Goal: Information Seeking & Learning: Find specific page/section

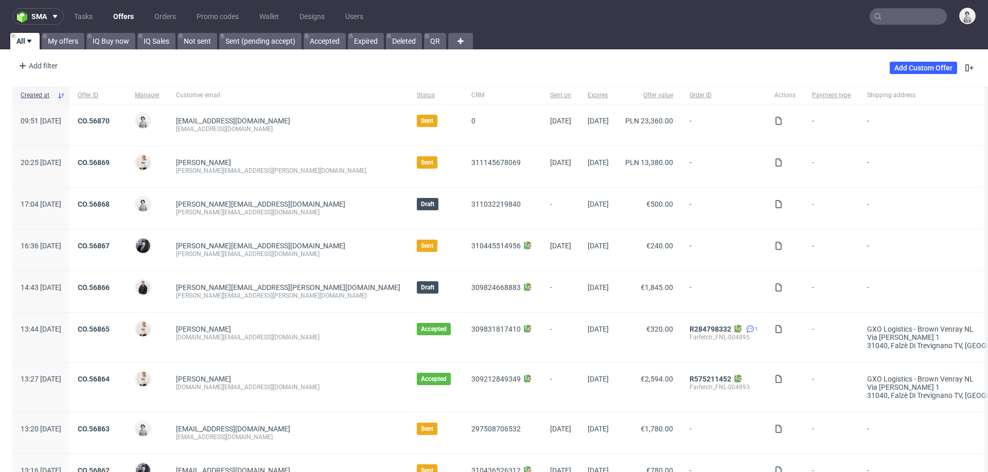
click at [887, 11] on input "text" at bounding box center [907, 16] width 77 height 16
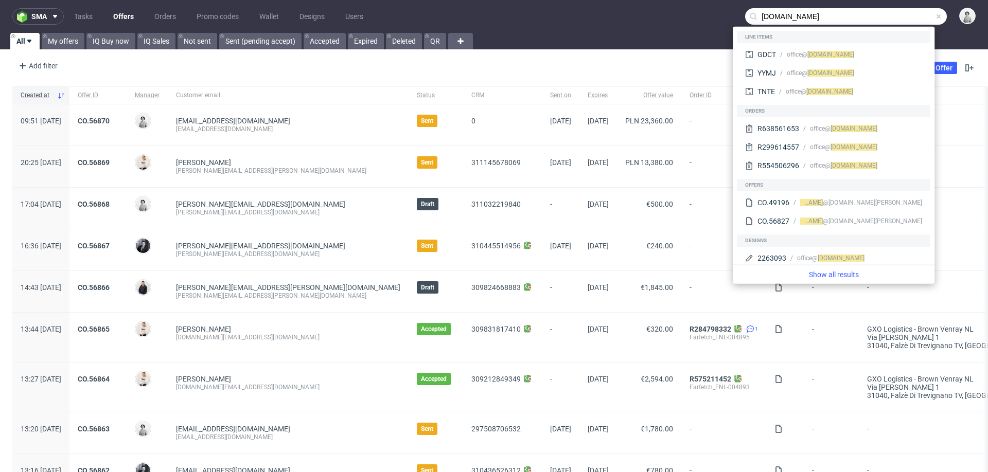
type input "sheyn.at"
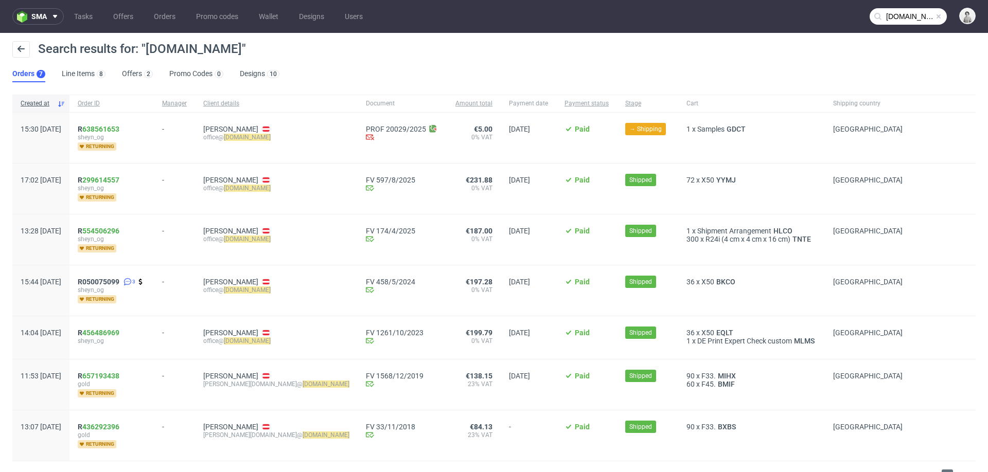
scroll to position [19, 0]
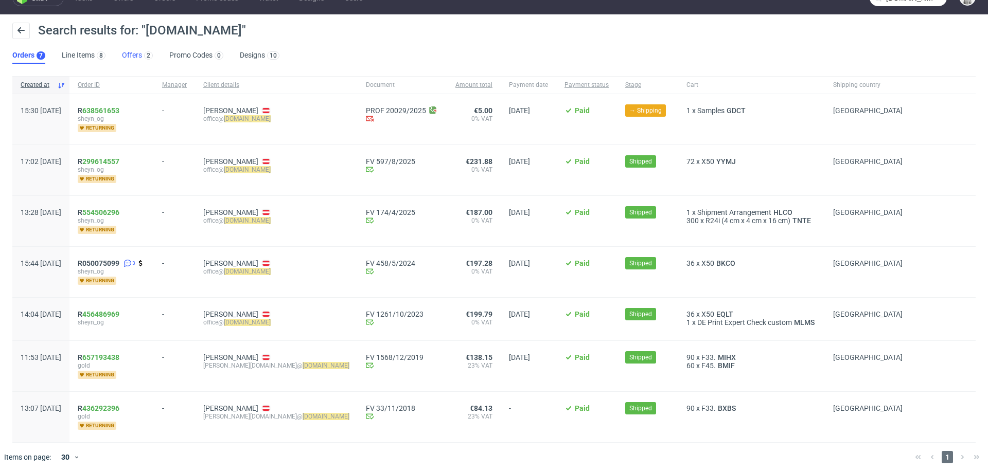
click at [132, 52] on link "Offers 2" at bounding box center [137, 55] width 31 height 16
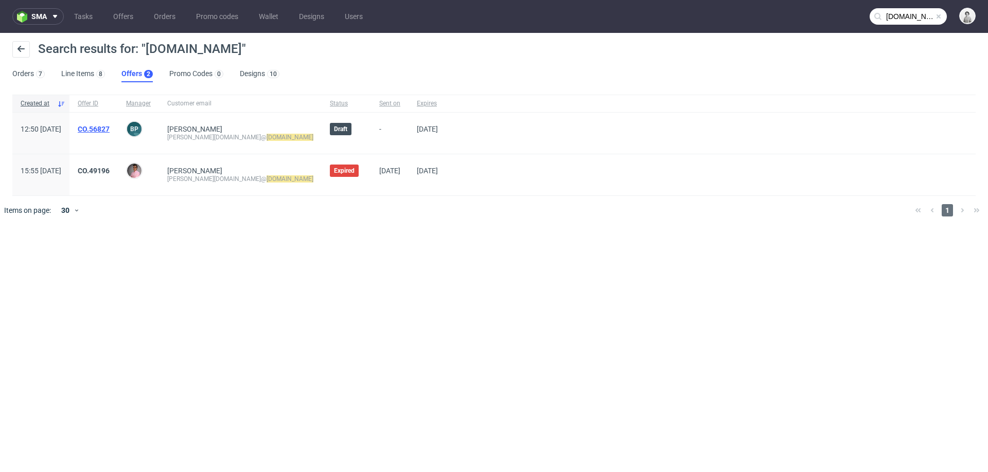
click at [110, 129] on link "CO.56827" at bounding box center [94, 129] width 32 height 8
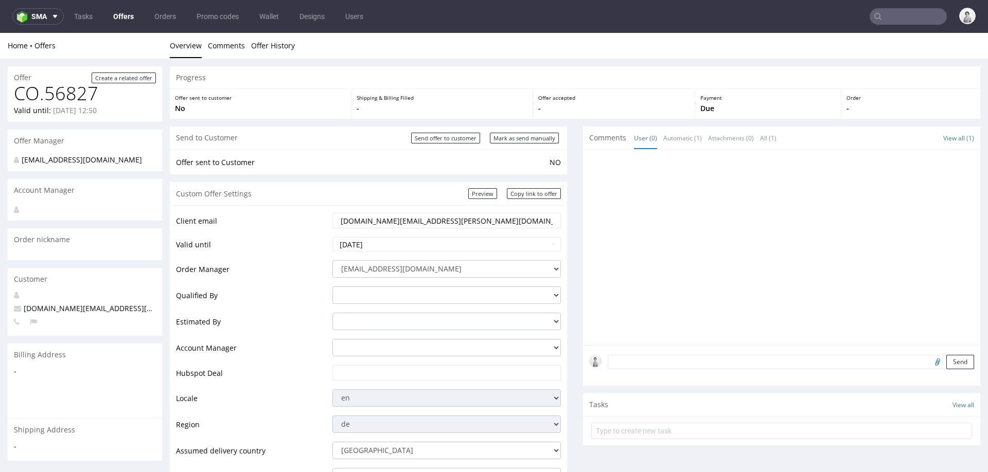
scroll to position [77, 0]
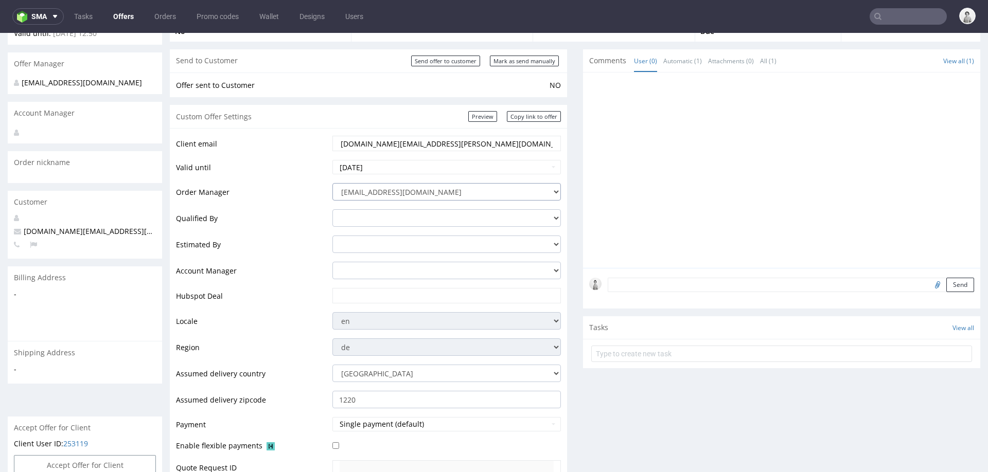
click at [490, 193] on select "integrations@packhelp.com adrian.grudzien@packhelp.com adrian.margula@packhelp.…" at bounding box center [446, 191] width 228 height 17
select select "20998342"
click at [332, 183] on select "integrations@packhelp.com adrian.grudzien@packhelp.com adrian.margula@packhelp.…" at bounding box center [446, 191] width 228 height 17
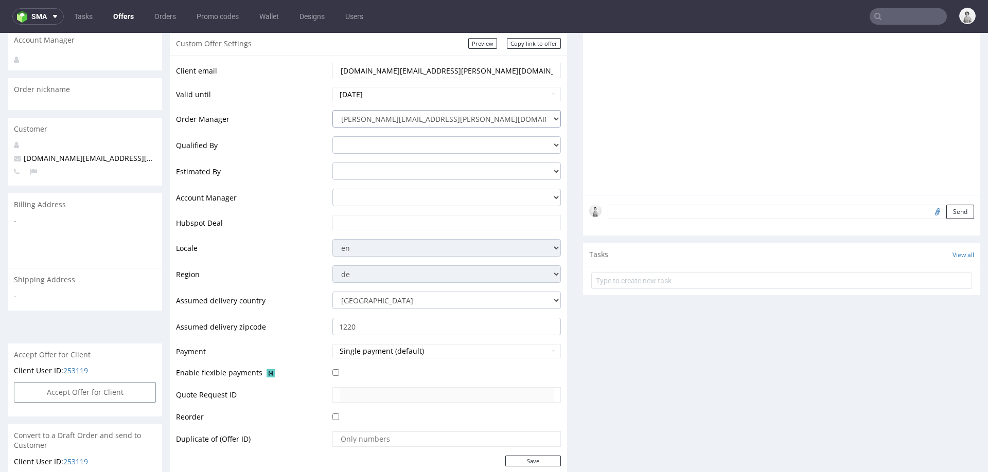
scroll to position [148, 0]
click at [467, 225] on input "text" at bounding box center [447, 225] width 214 height 14
paste input "https://app-eu1.hubspot.com/contacts/25600958/record/0-3/309638969590"
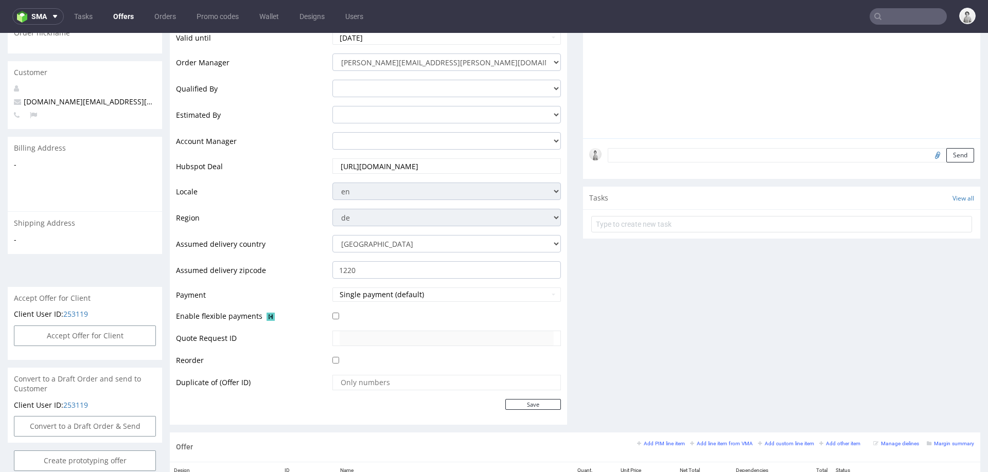
scroll to position [218, 0]
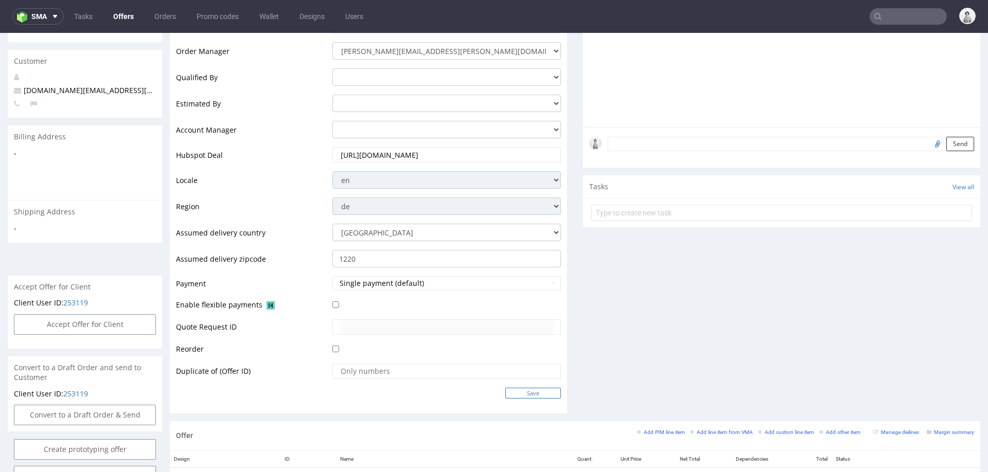
type input "https://app-eu1.hubspot.com/contacts/25600958/record/0-3/309638969590"
click at [531, 390] on input "Save" at bounding box center [533, 393] width 56 height 11
type input "In progress..."
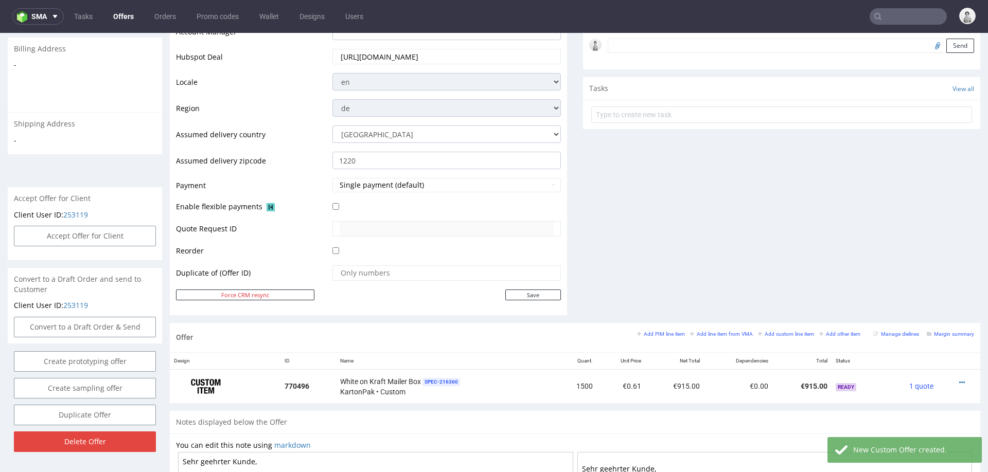
scroll to position [344, 0]
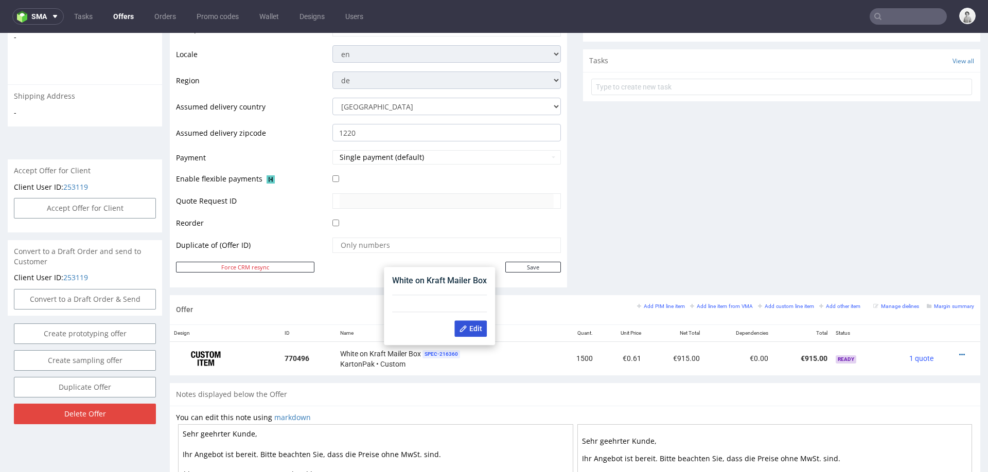
click at [472, 326] on span "Edit" at bounding box center [470, 329] width 23 height 8
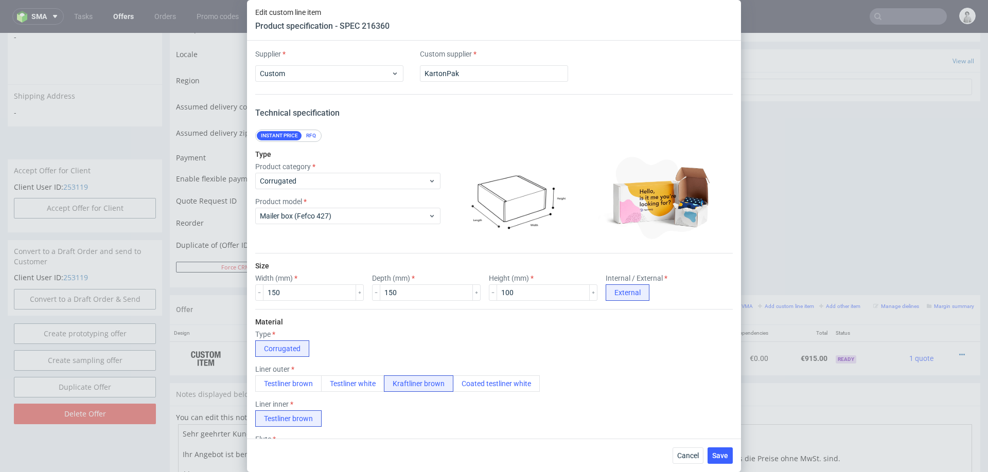
scroll to position [16, 0]
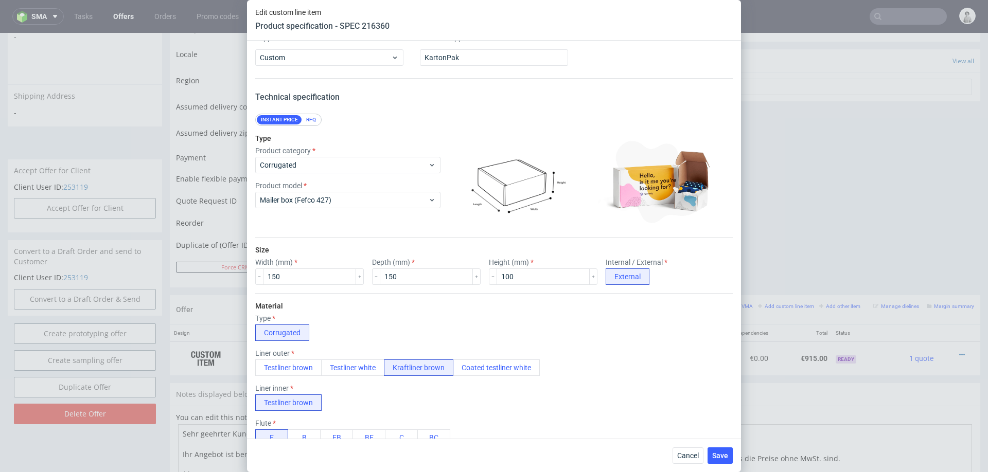
click at [680, 446] on div "Cancel Save" at bounding box center [494, 455] width 494 height 33
click at [688, 446] on span "Cancel" at bounding box center [688, 455] width 22 height 7
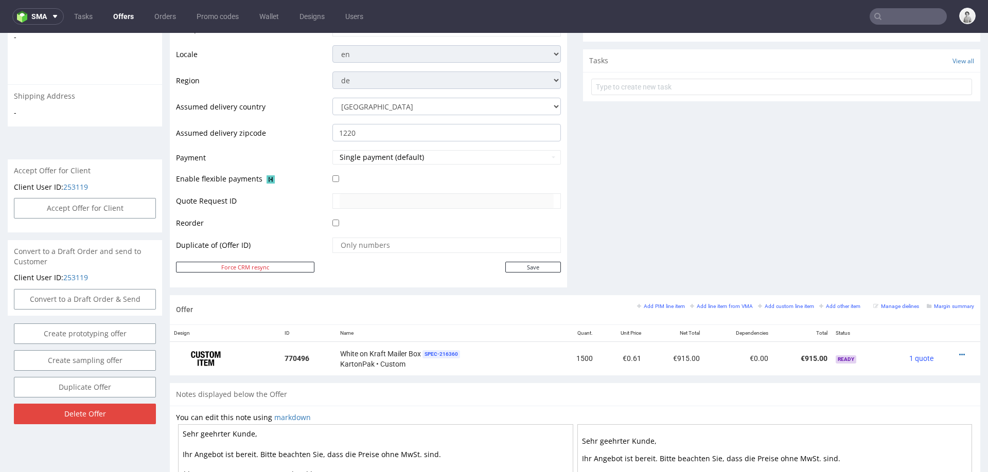
click at [719, 308] on div "Add PIM line item Add line item from VMA Add custom line item Add other item" at bounding box center [751, 305] width 228 height 9
click at [714, 306] on small "Add line item from VMA" at bounding box center [721, 307] width 63 height 6
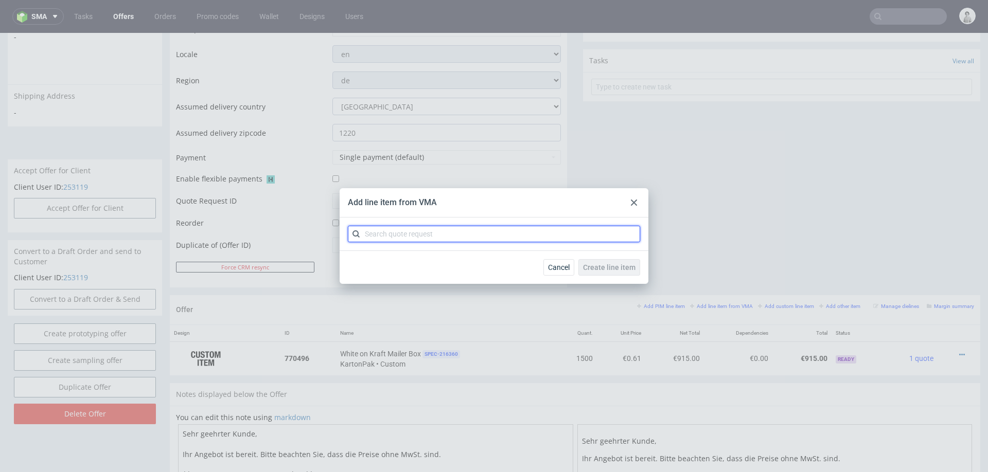
click at [549, 237] on input "text" at bounding box center [494, 234] width 292 height 16
type input "cbml"
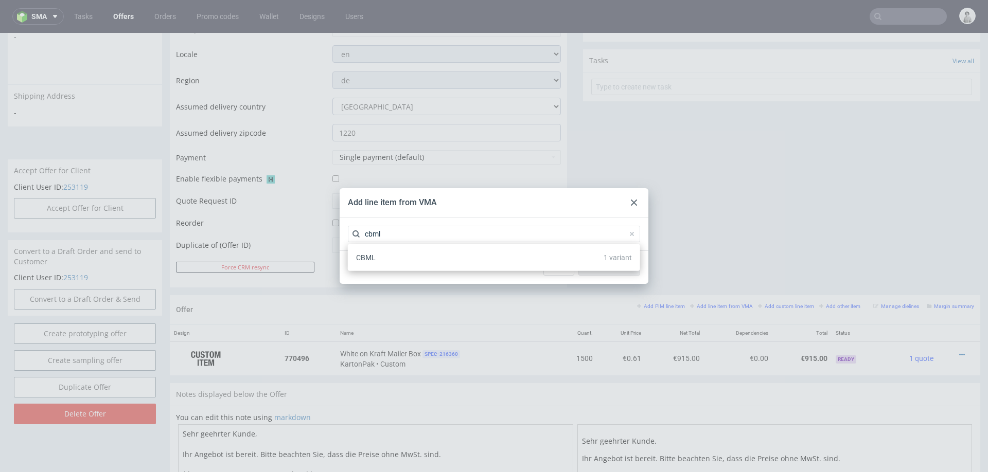
click at [529, 263] on div "CBML 1 variant" at bounding box center [494, 258] width 284 height 19
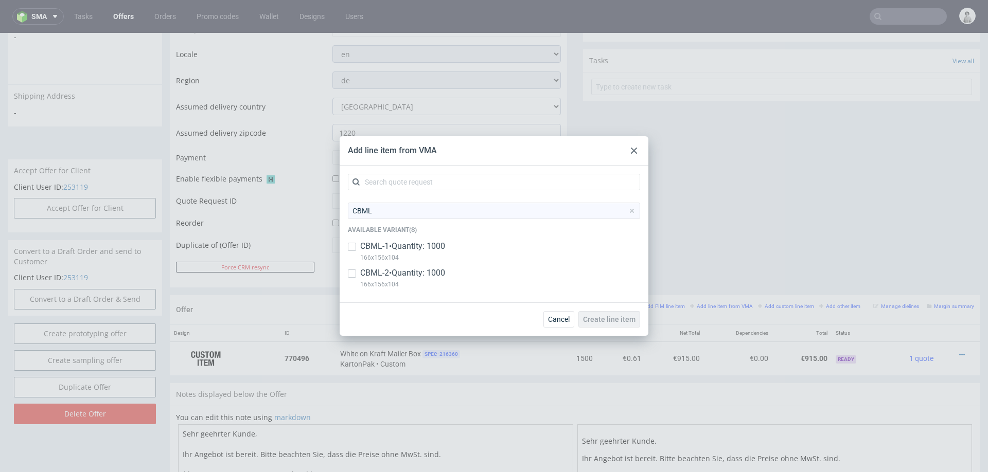
click at [385, 242] on p "CBML-1 • Quantity: 1000" at bounding box center [402, 246] width 85 height 11
checkbox input "true"
click at [365, 276] on p "CBML-2 • Quantity: 1000" at bounding box center [402, 273] width 85 height 11
checkbox input "true"
click at [591, 321] on span "Create line item" at bounding box center [609, 319] width 52 height 7
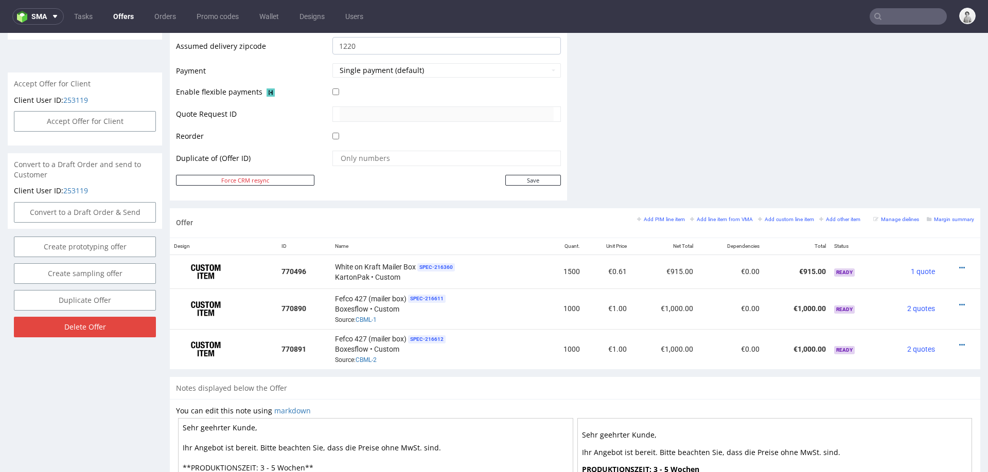
scroll to position [451, 0]
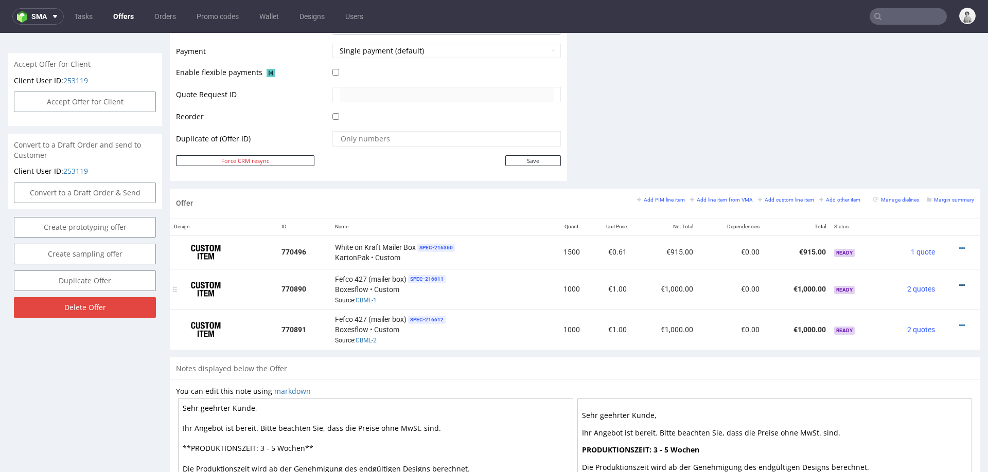
click at [959, 282] on icon at bounding box center [962, 285] width 6 height 7
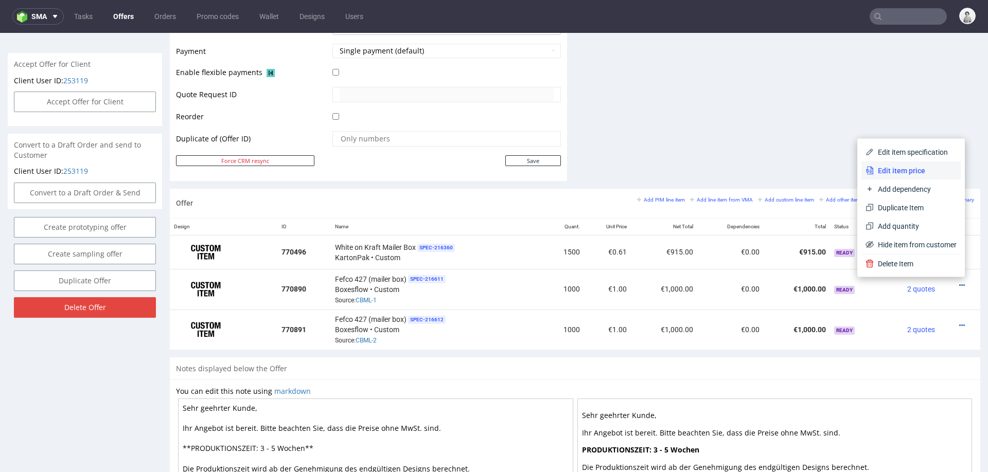
click at [906, 167] on span "Edit item price" at bounding box center [915, 171] width 83 height 10
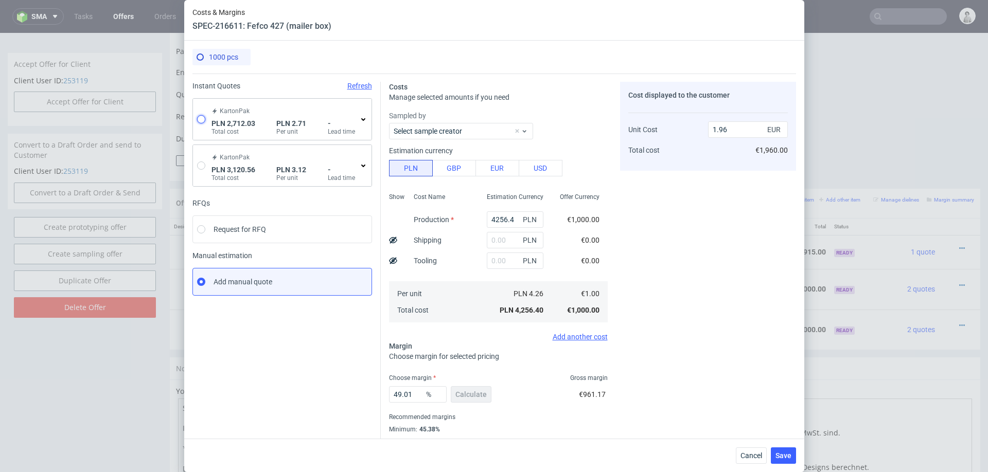
click at [204, 123] on input "radio" at bounding box center [201, 119] width 8 height 8
radio input "true"
radio input "false"
type input "1287.5700000000002"
type input "608.73"
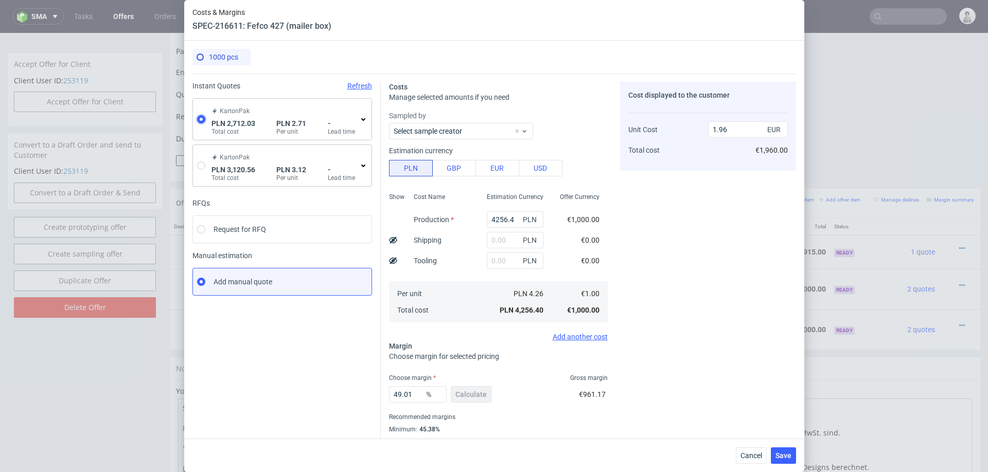
type input "815.73"
type input "0.63"
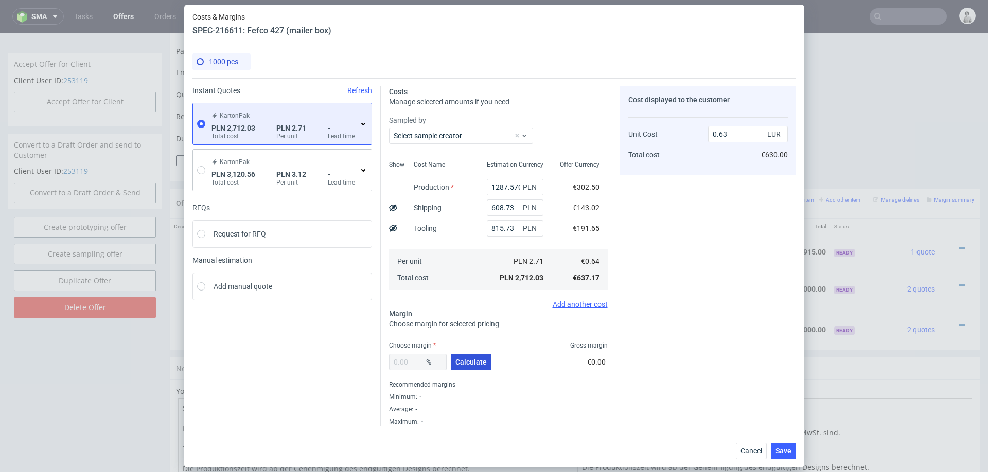
click at [465, 360] on span "Calculate" at bounding box center [470, 362] width 31 height 7
type input "42.36"
type input "1.1"
click at [407, 360] on input "42.36" at bounding box center [418, 362] width 58 height 16
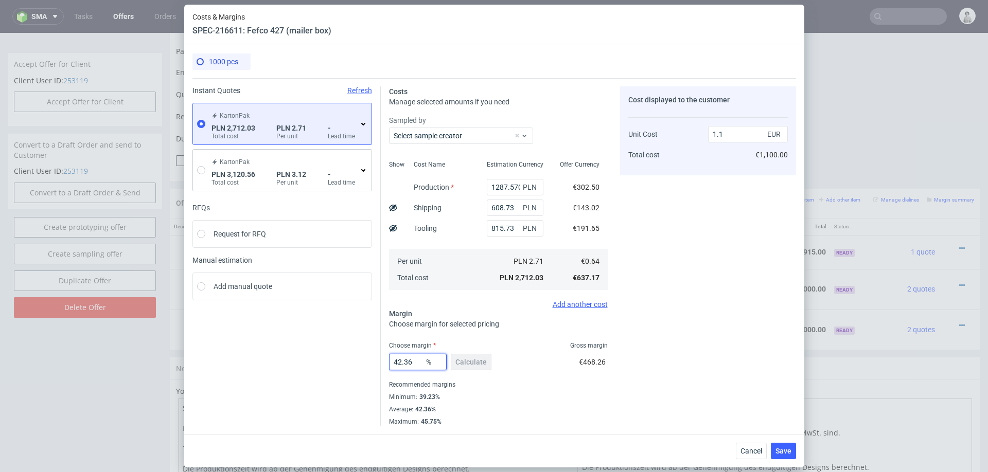
click at [407, 360] on input "42.36" at bounding box center [418, 362] width 58 height 16
type input "40"
type input "1.06"
type input "40"
click at [603, 392] on div "Minimum : 39.23%" at bounding box center [498, 397] width 219 height 12
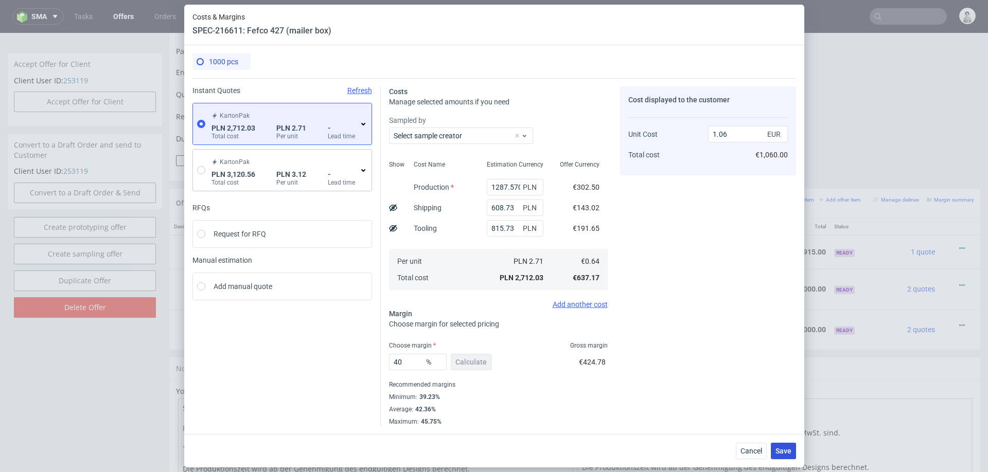
click at [784, 446] on span "Save" at bounding box center [783, 451] width 16 height 7
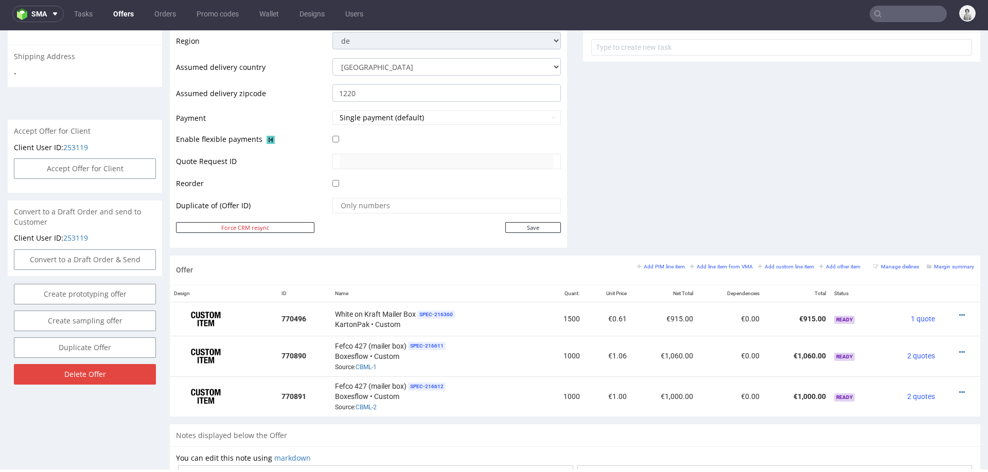
scroll to position [391, 0]
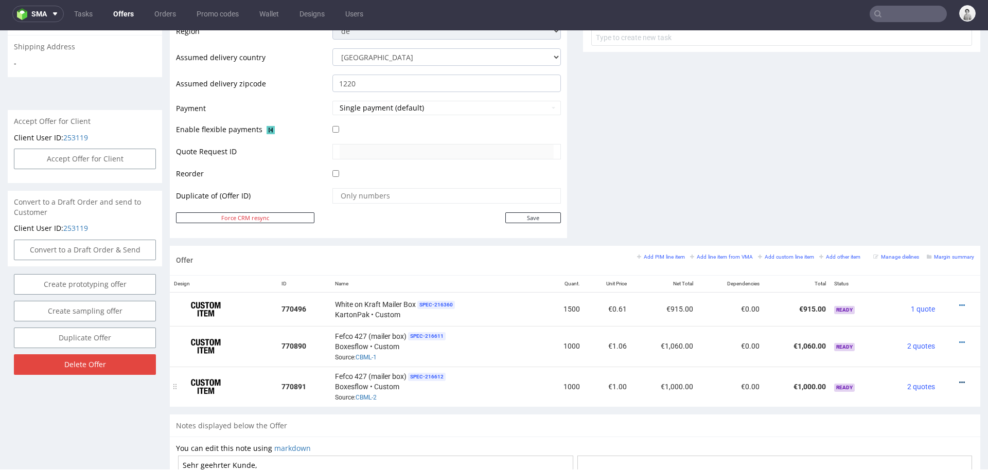
click at [959, 379] on icon at bounding box center [962, 382] width 6 height 7
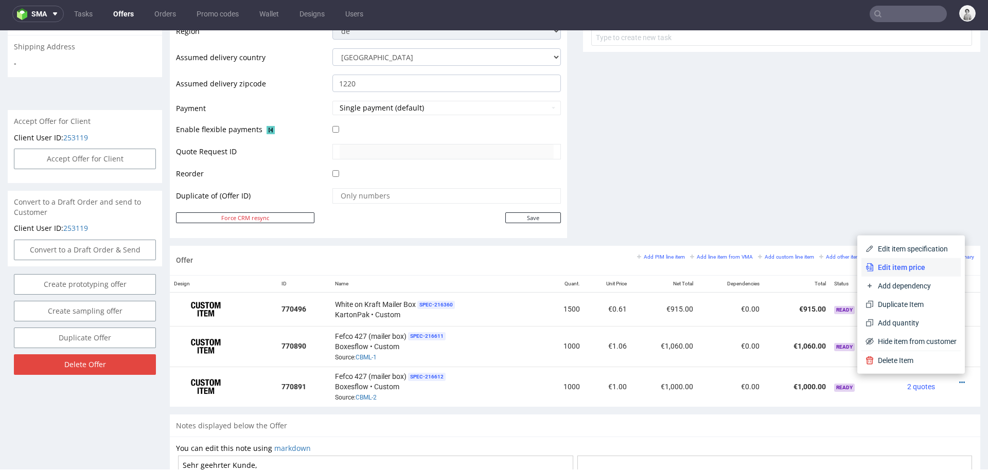
click at [913, 264] on span "Edit item price" at bounding box center [915, 267] width 83 height 10
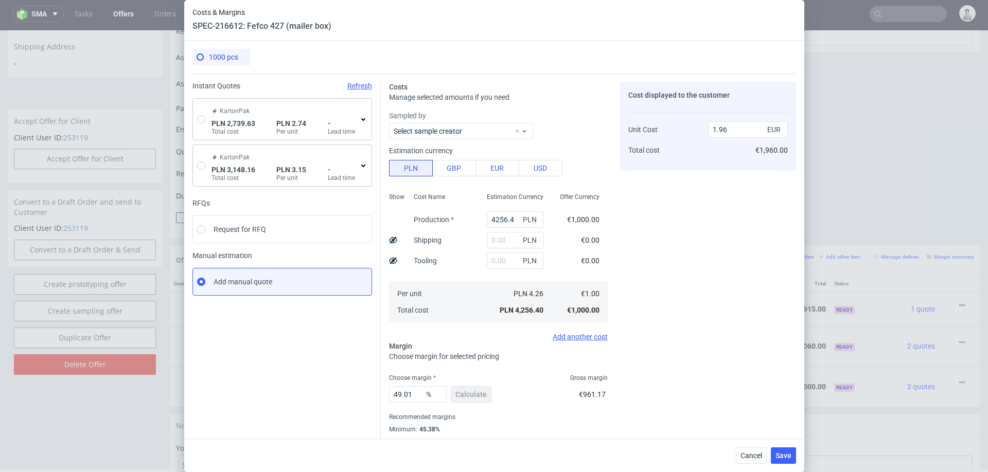
click at [197, 125] on div "KartonPak PLN 2,739.63 Total cost PLN 2.74 Per unit - Lead time" at bounding box center [282, 119] width 179 height 41
click at [200, 117] on input "radio" at bounding box center [201, 119] width 8 height 8
radio input "true"
radio input "false"
type input "1315.17"
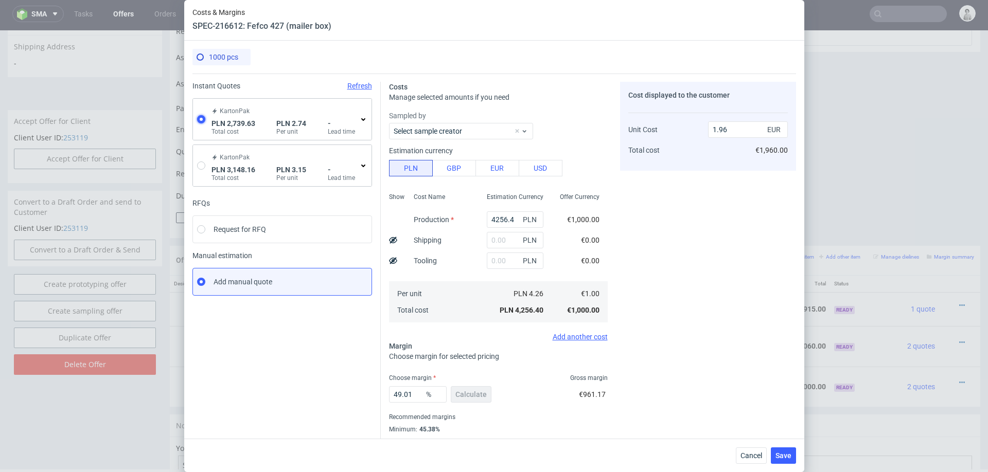
type input "608.73"
type input "815.73"
type input "0.64"
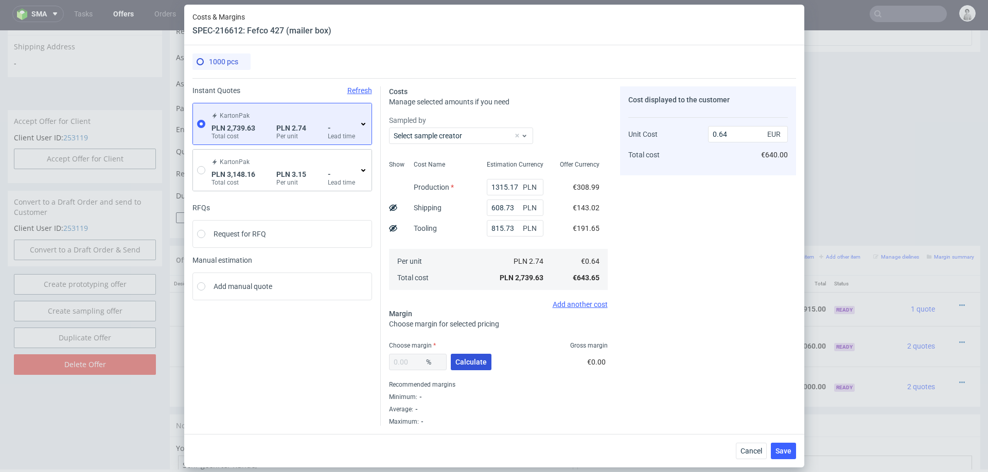
click at [462, 357] on button "Calculate" at bounding box center [471, 362] width 41 height 16
type input "42.3"
type input "1.11"
click at [414, 359] on input "42.3" at bounding box center [418, 362] width 58 height 16
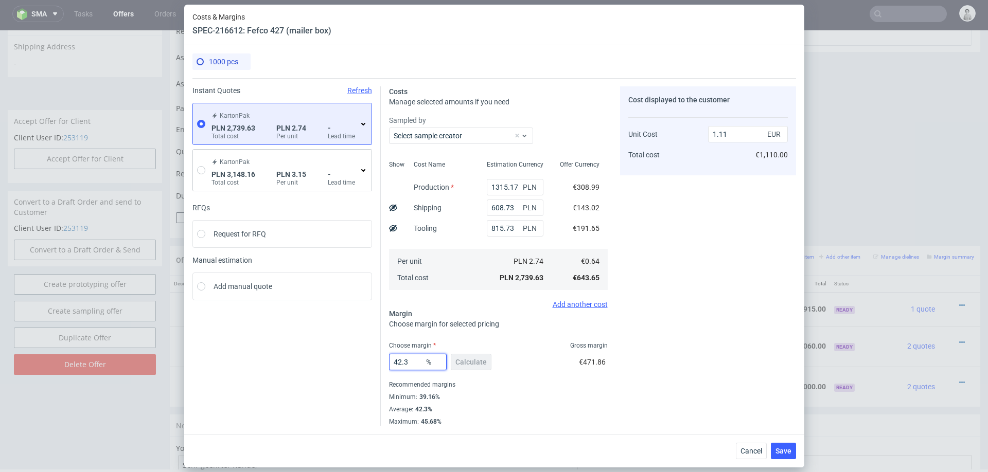
click at [414, 359] on input "42.3" at bounding box center [418, 362] width 58 height 16
type input "40"
type input "1.07"
type input "40"
click at [663, 414] on div "Cost displayed to the customer Unit Cost Total cost 1.07 EUR €1,070.00" at bounding box center [708, 256] width 176 height 340
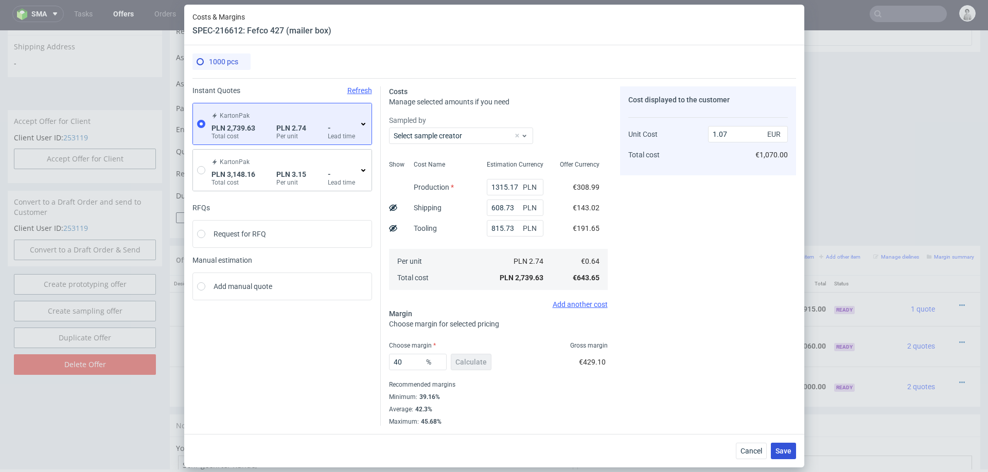
click at [784, 446] on span "Save" at bounding box center [783, 451] width 16 height 7
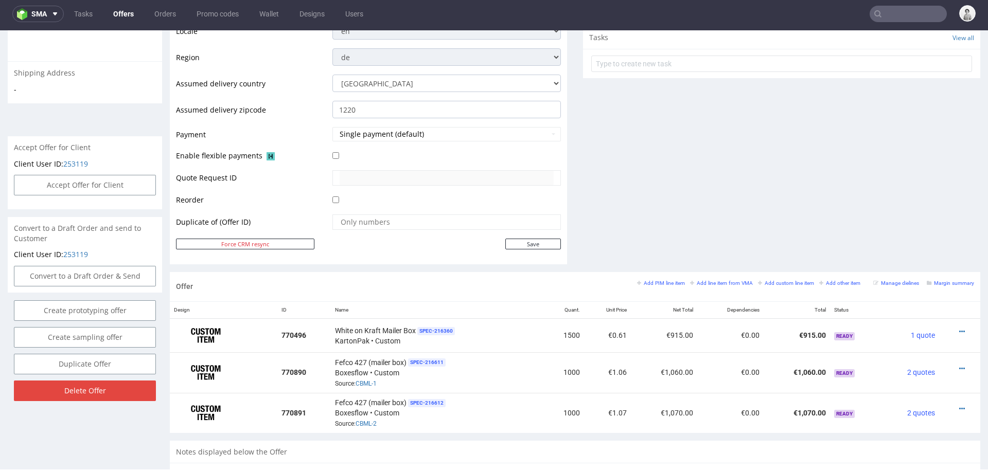
scroll to position [380, 0]
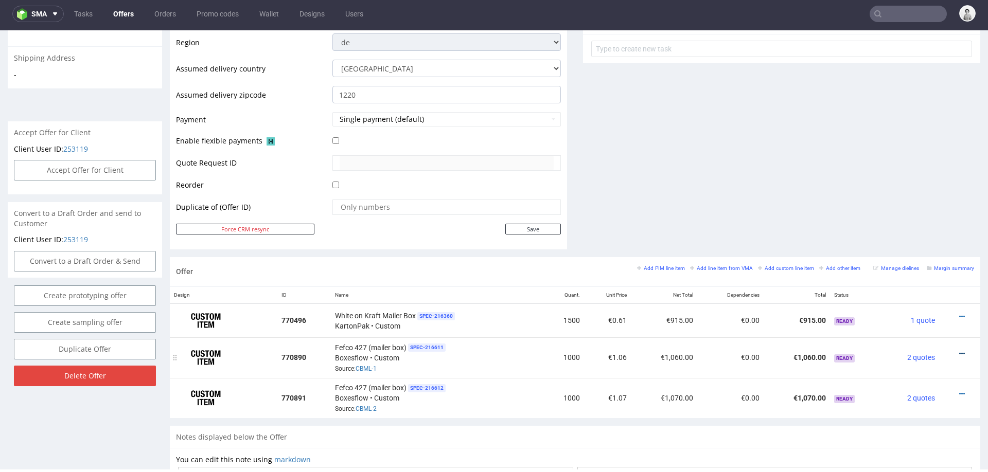
click at [959, 350] on link at bounding box center [962, 354] width 6 height 8
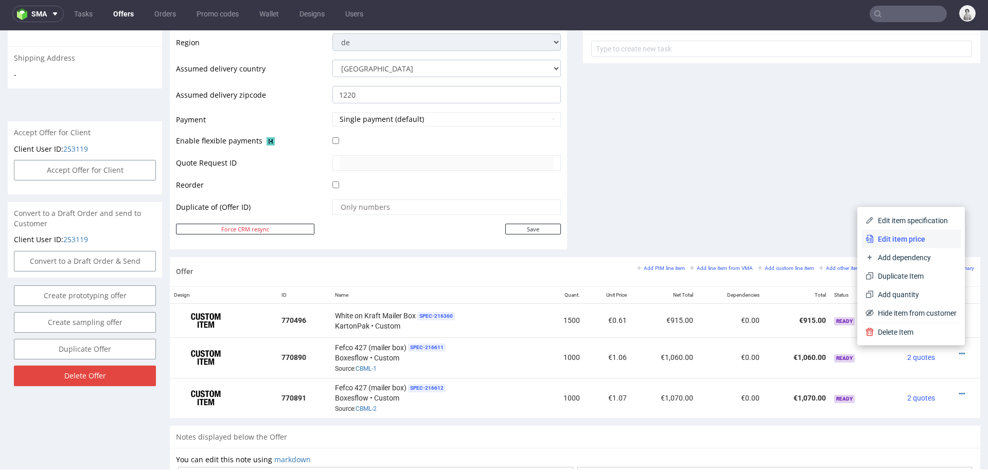
click at [910, 235] on span "Edit item price" at bounding box center [915, 239] width 83 height 10
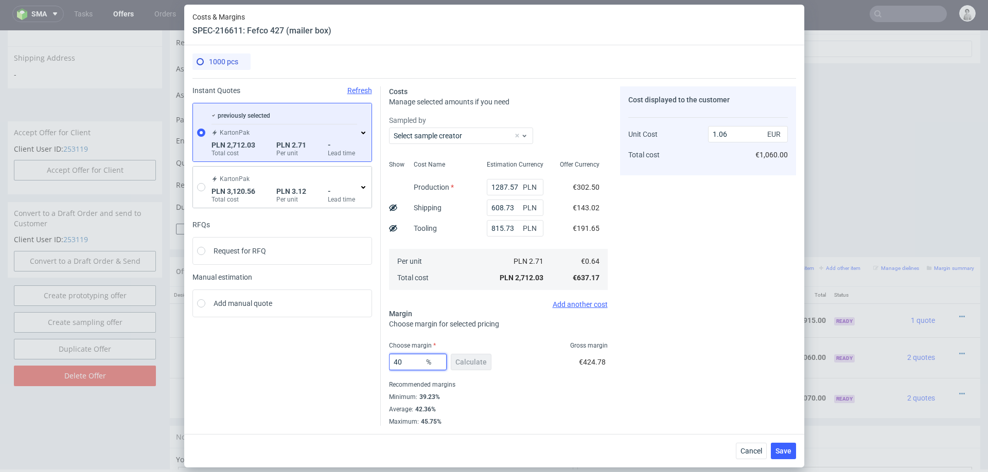
click at [411, 362] on input "40" at bounding box center [418, 362] width 58 height 16
type input "35"
type input "0.98"
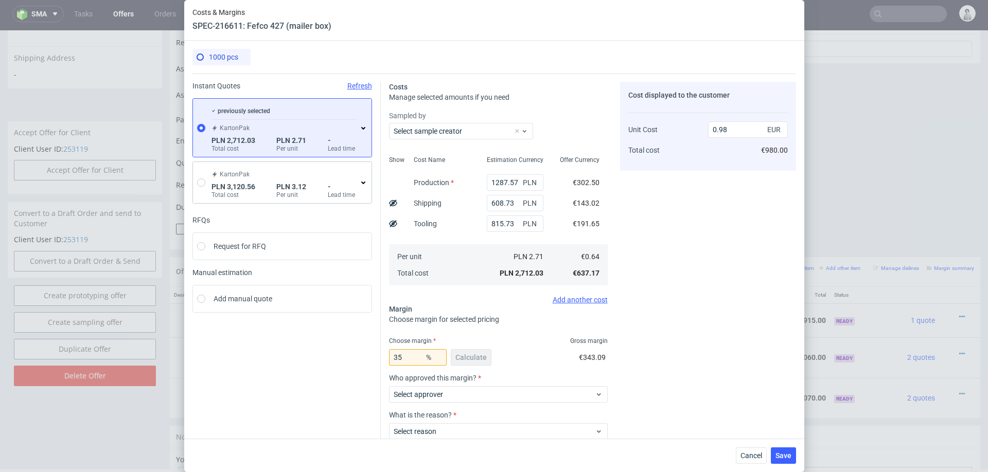
click at [696, 354] on div "Cost displayed to the customer Unit Cost Total cost 0.98 EUR €980.00" at bounding box center [708, 289] width 176 height 414
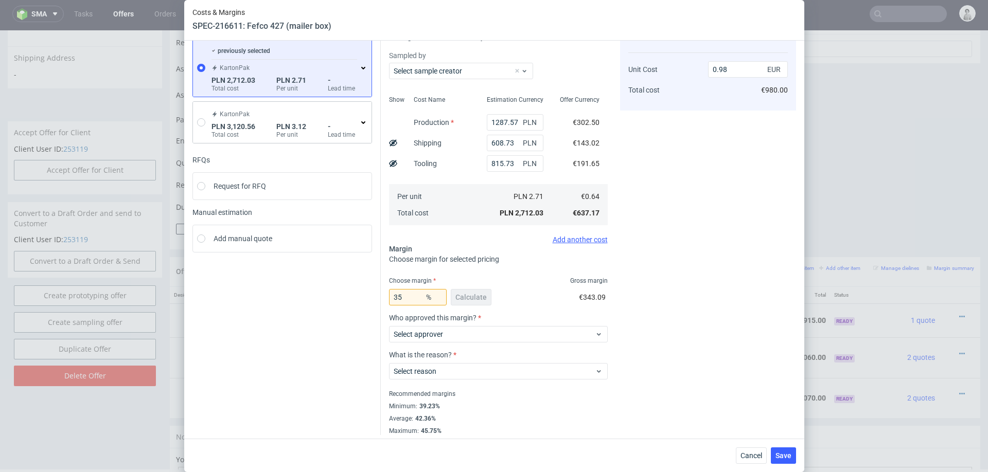
scroll to position [64, 0]
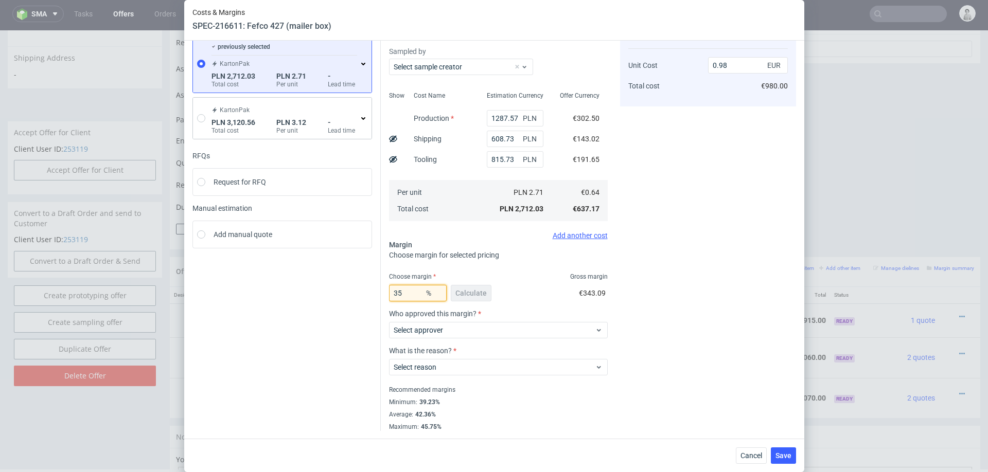
click at [411, 294] on input "35" at bounding box center [418, 293] width 58 height 16
type input "36"
type input "0.99"
type input "36"
click at [699, 288] on div "Cost displayed to the customer Unit Cost Total cost 0.99 EUR €990.00" at bounding box center [708, 224] width 176 height 414
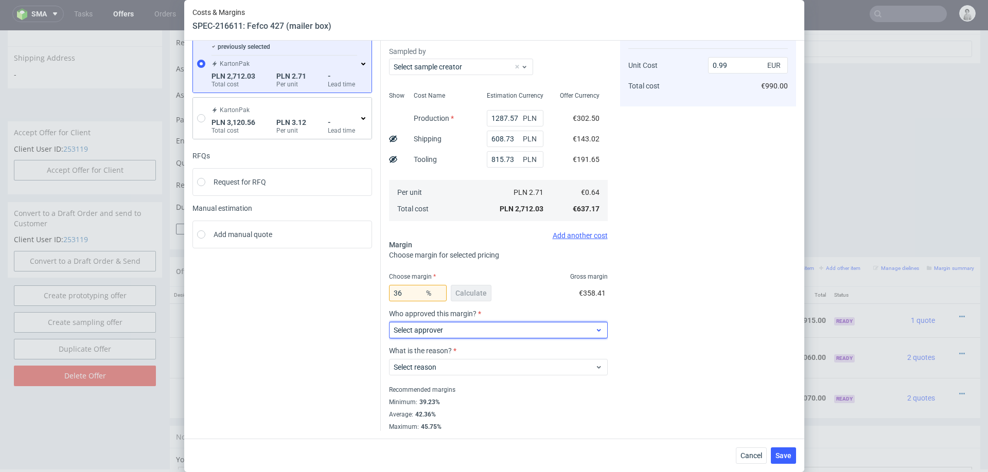
click at [479, 331] on span "Select approver" at bounding box center [495, 330] width 202 height 10
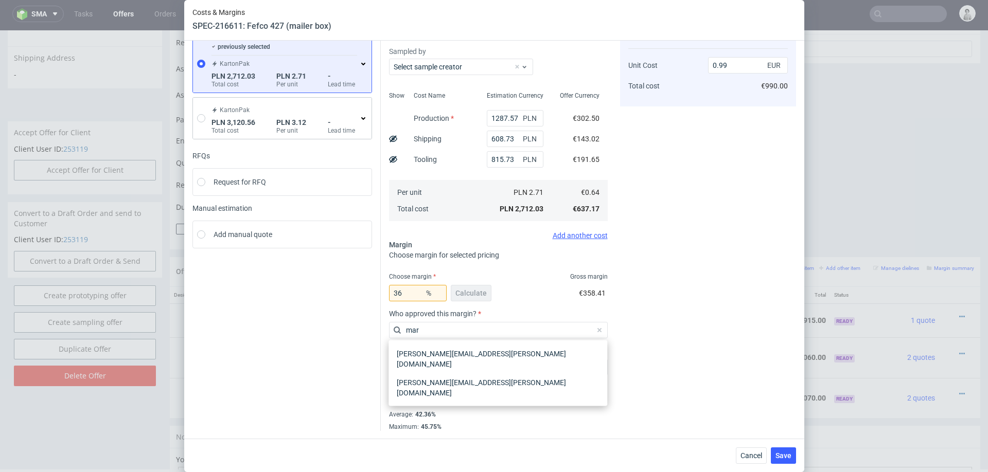
type input "mart"
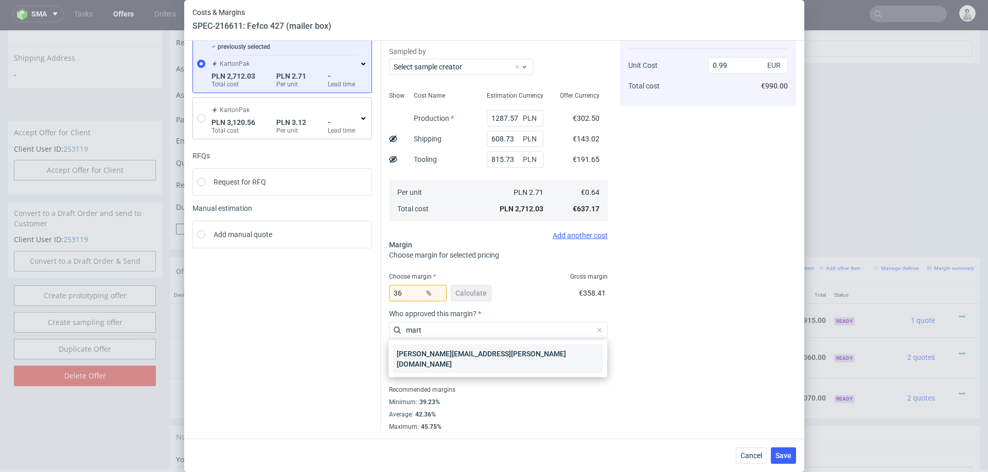
click at [496, 361] on div "marta.kozlowska@packhelp.com" at bounding box center [498, 359] width 210 height 29
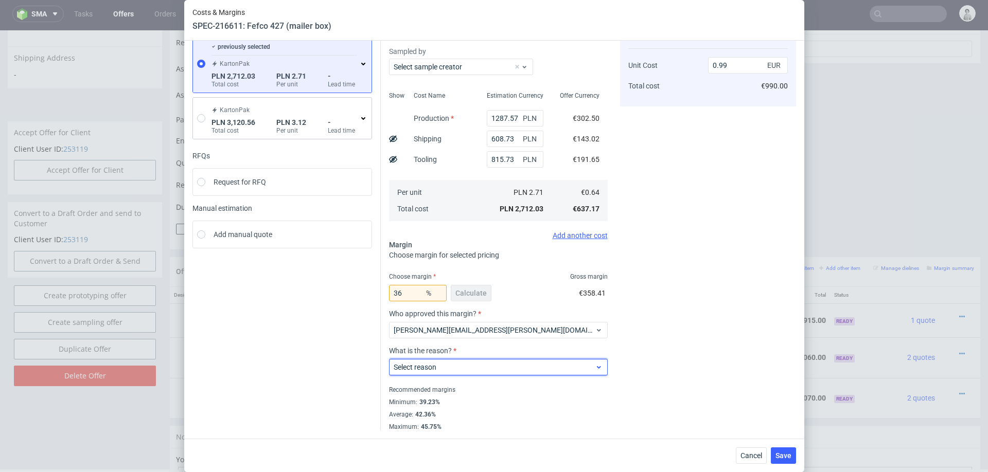
click at [506, 367] on span "Select reason" at bounding box center [495, 367] width 202 height 10
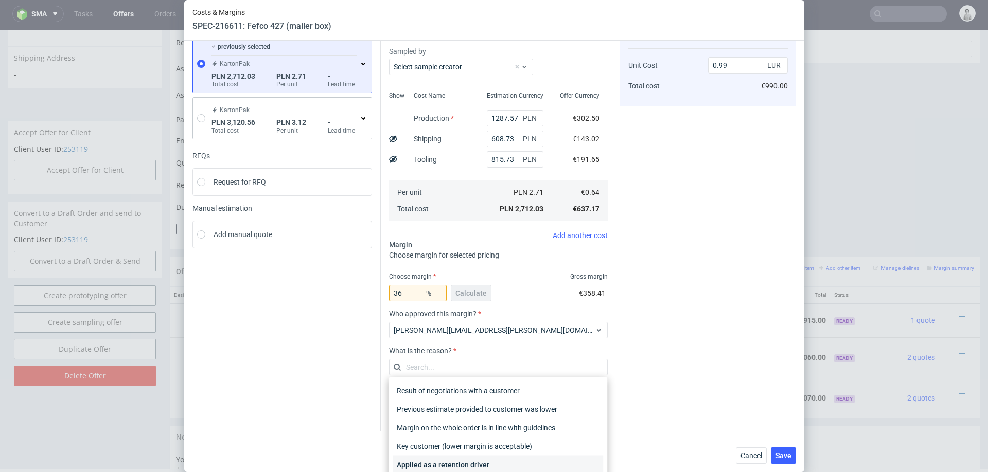
click at [455, 446] on div "Applied as a retention driver" at bounding box center [498, 465] width 210 height 19
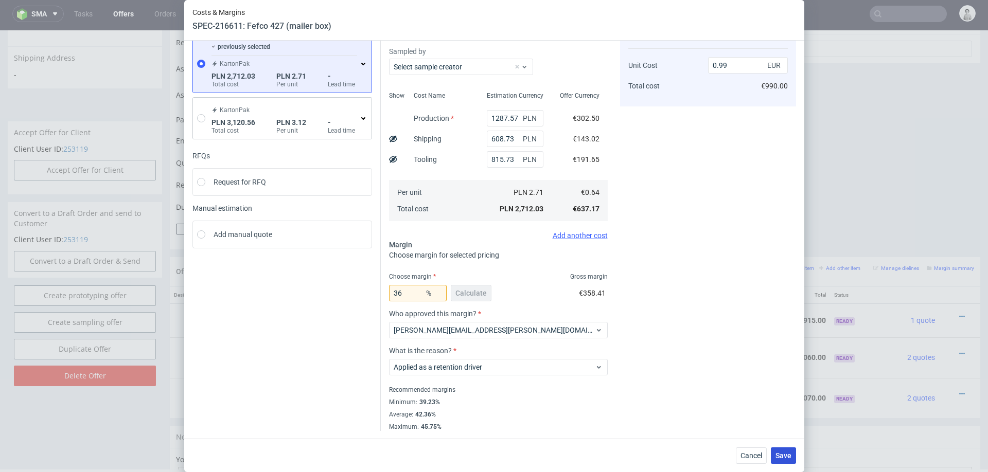
click at [784, 446] on button "Save" at bounding box center [783, 456] width 25 height 16
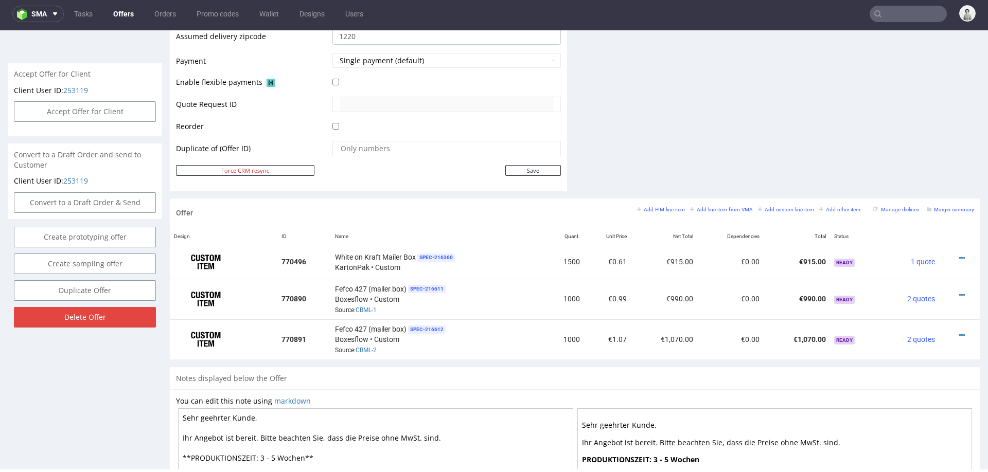
scroll to position [453, 0]
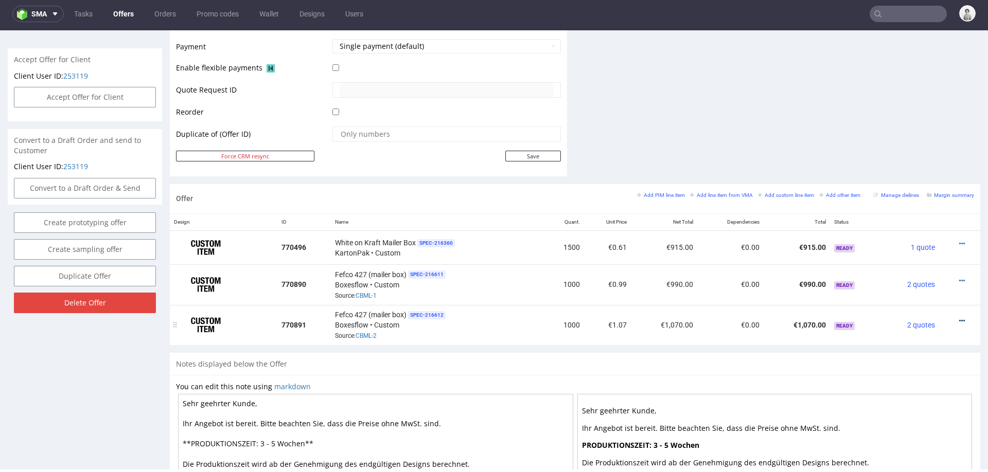
click at [959, 318] on icon at bounding box center [962, 320] width 6 height 7
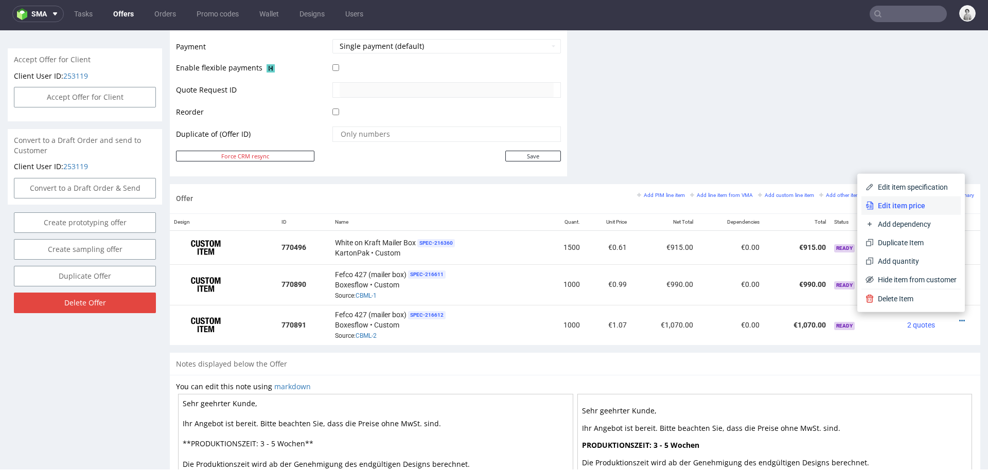
click at [911, 206] on span "Edit item price" at bounding box center [915, 206] width 83 height 10
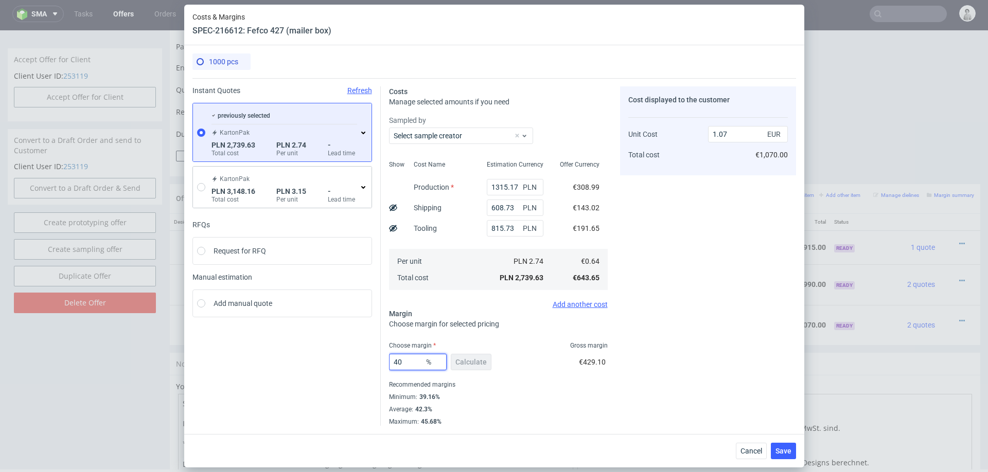
click at [420, 362] on input "40" at bounding box center [418, 362] width 58 height 16
type input "35"
type input "0.99"
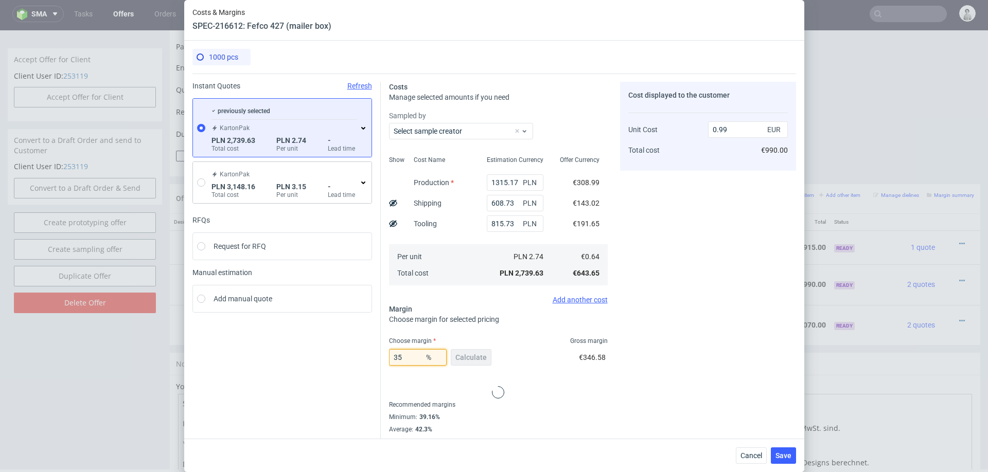
type input "35"
click at [638, 360] on div "Cost displayed to the customer Unit Cost Total cost 0.99 EUR €990.00" at bounding box center [708, 264] width 176 height 364
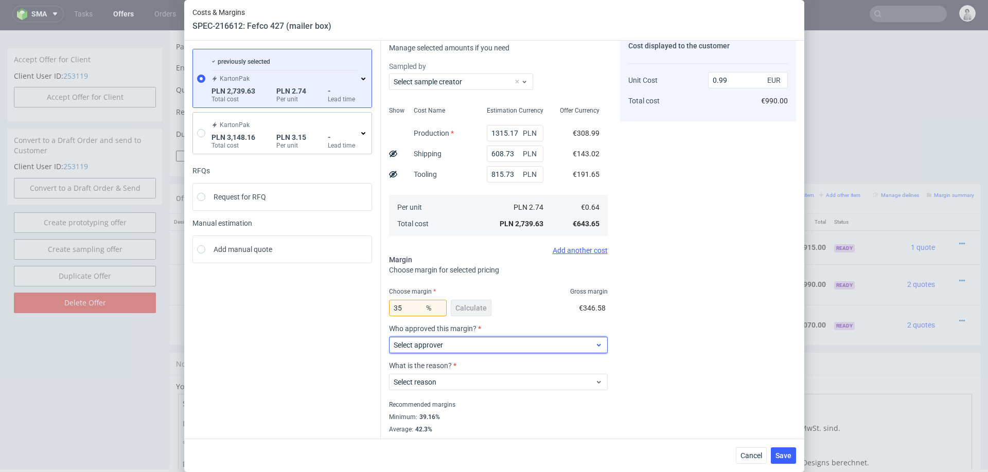
click at [481, 342] on span "Select approver" at bounding box center [495, 345] width 202 height 10
type input "marta"
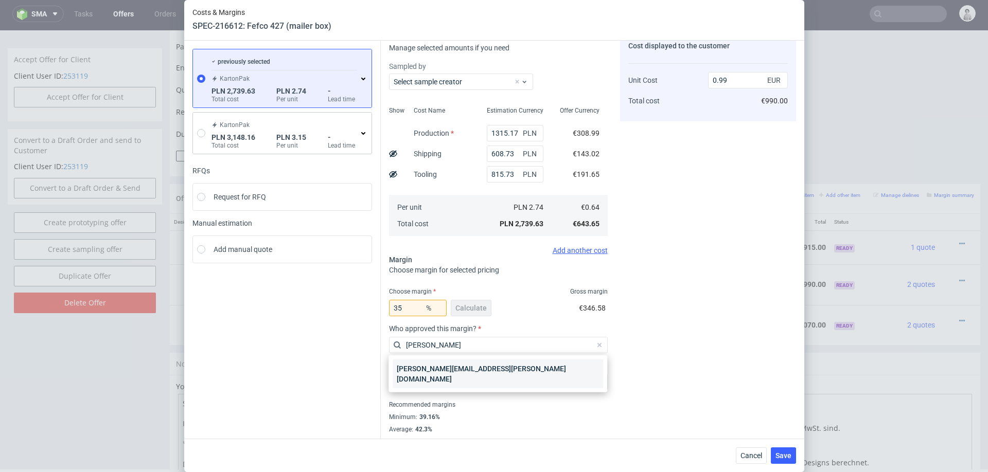
click at [455, 363] on div "marta.kozlowska@packhelp.com" at bounding box center [498, 374] width 210 height 29
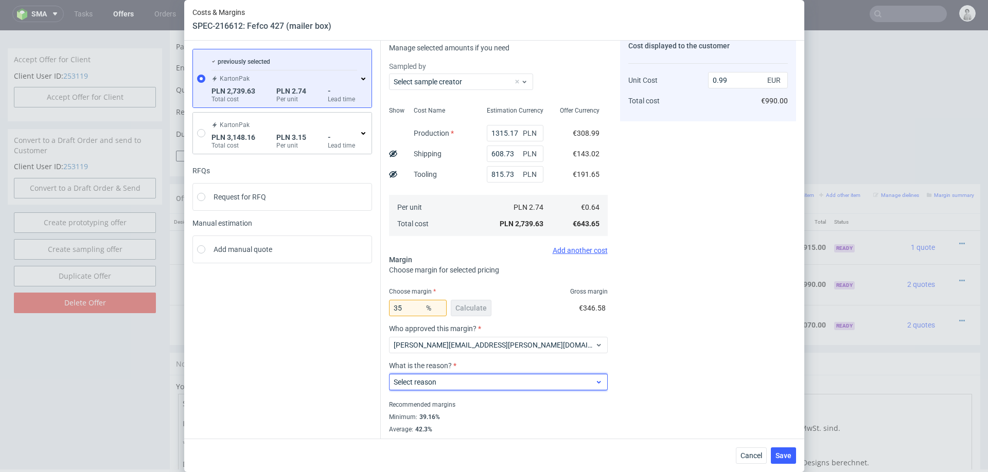
click at [456, 378] on span "Select reason" at bounding box center [495, 382] width 202 height 10
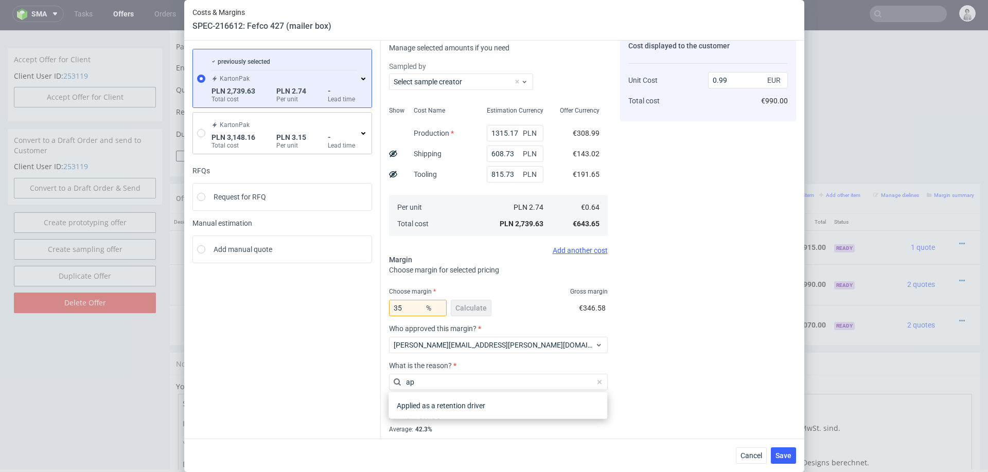
type input "app"
click at [452, 408] on div "Applied as a retention driver" at bounding box center [498, 406] width 210 height 19
click at [777, 446] on button "Save" at bounding box center [783, 456] width 25 height 16
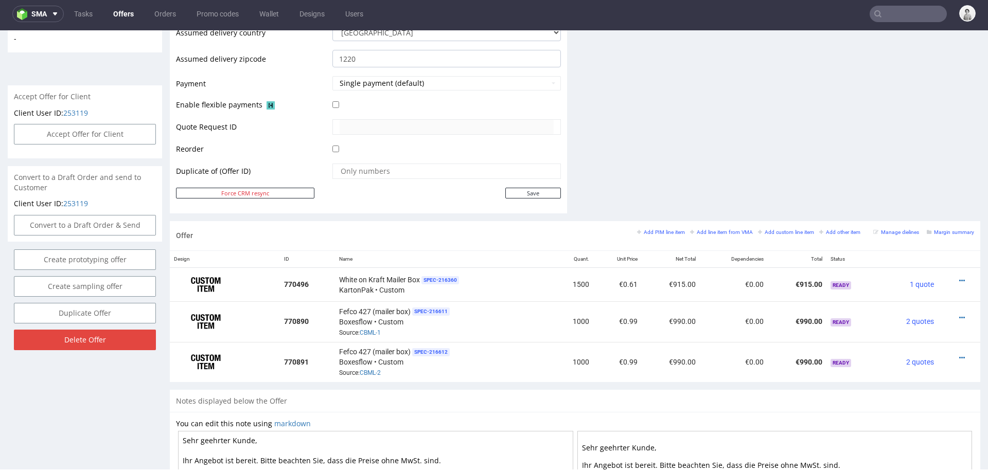
scroll to position [421, 0]
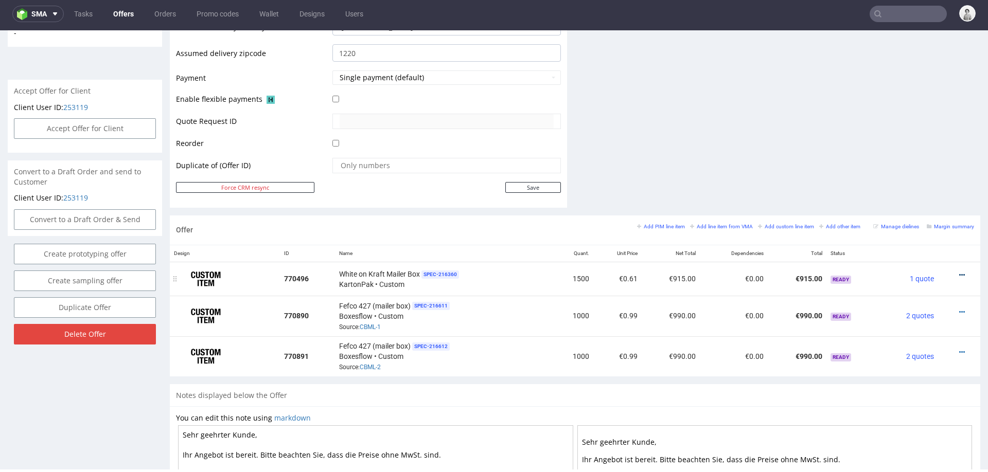
click at [959, 273] on icon at bounding box center [962, 275] width 6 height 7
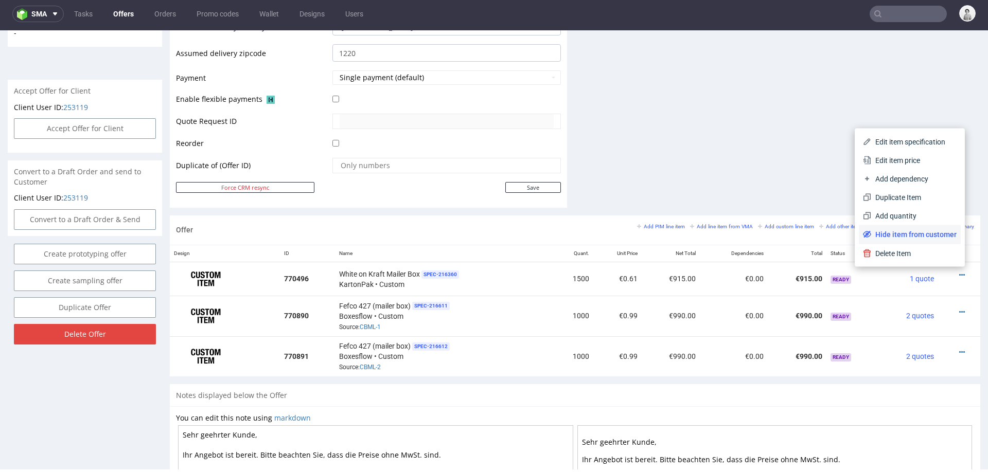
click at [898, 232] on span "Hide item from customer" at bounding box center [913, 234] width 85 height 10
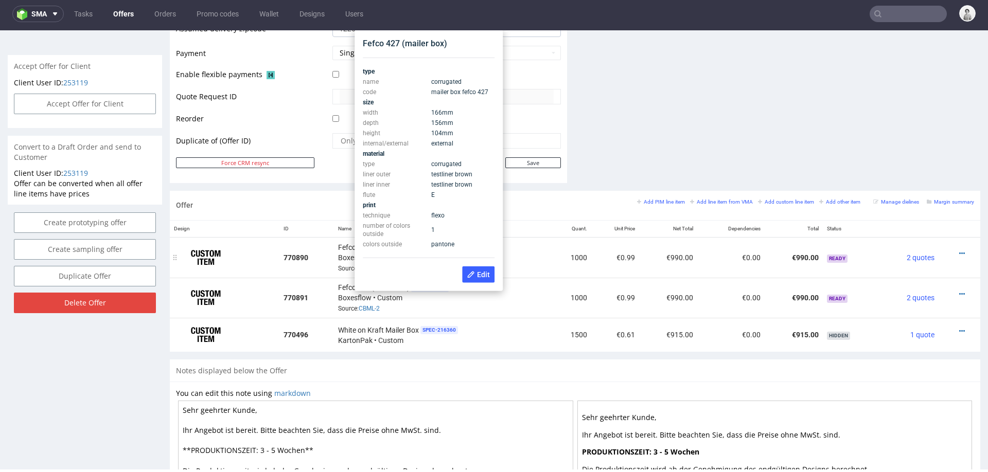
scroll to position [443, 0]
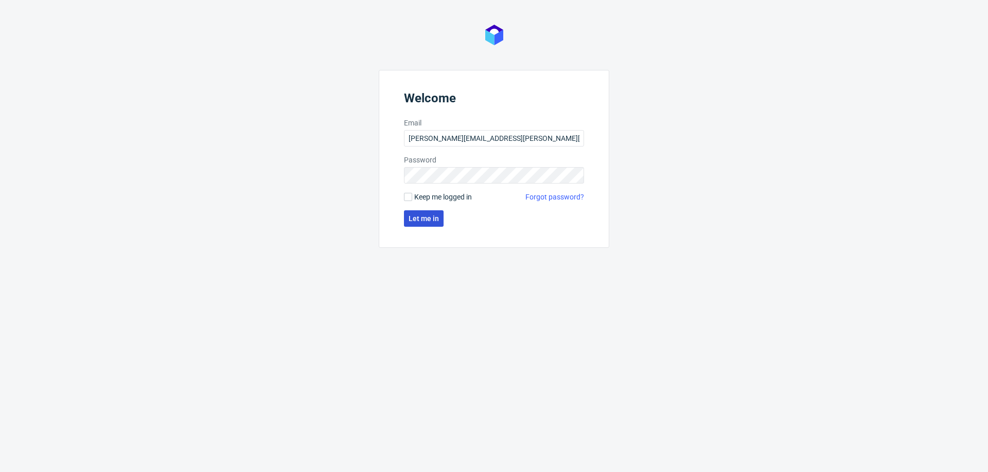
click at [418, 217] on span "Let me in" at bounding box center [424, 218] width 30 height 7
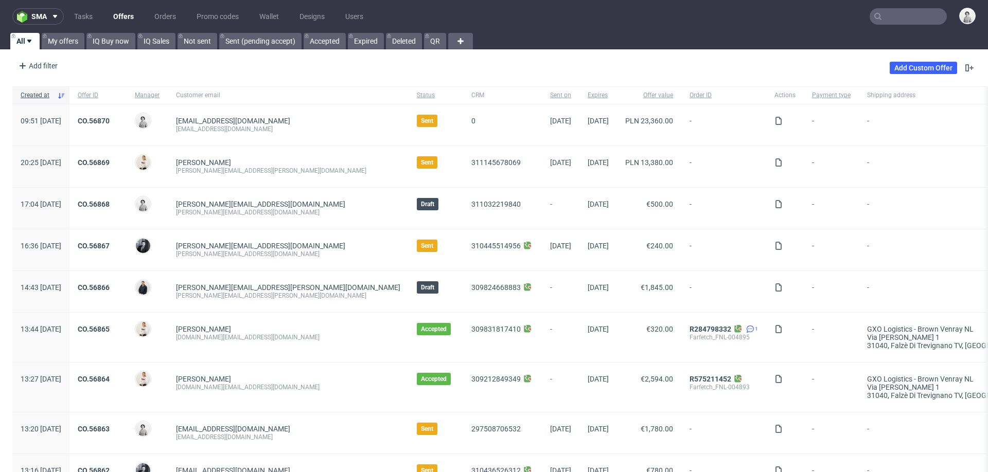
click at [912, 19] on input "text" at bounding box center [907, 16] width 77 height 16
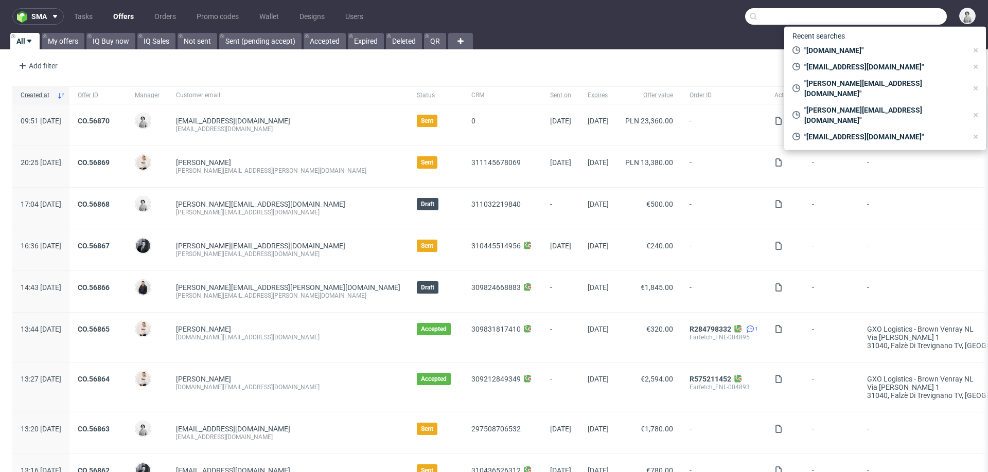
paste input "eva.kirschbaum@calligraphy-cut.com"
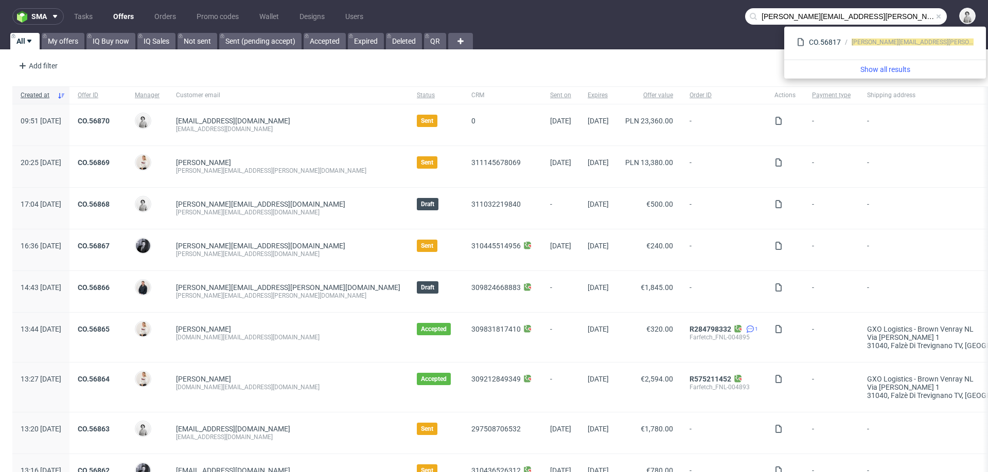
type input "eva.kirschbaum@calligraphy-cut.com"
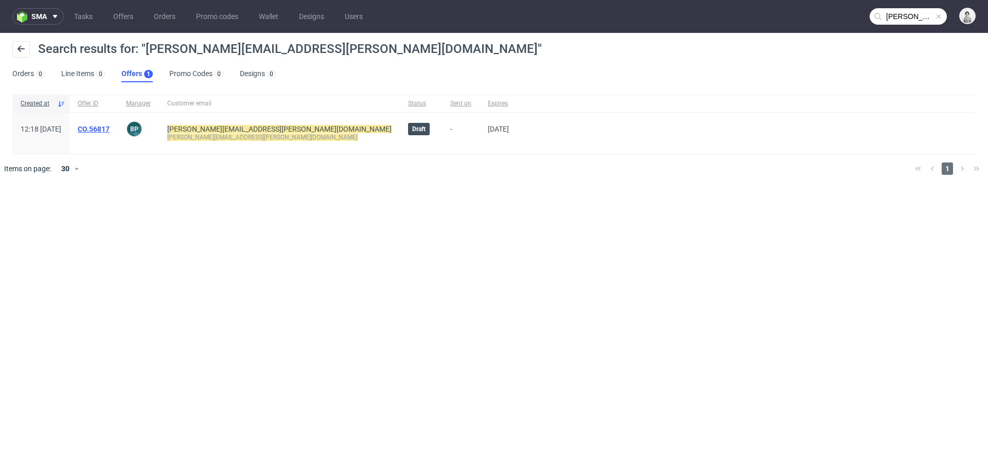
click at [110, 132] on link "CO.56817" at bounding box center [94, 129] width 32 height 8
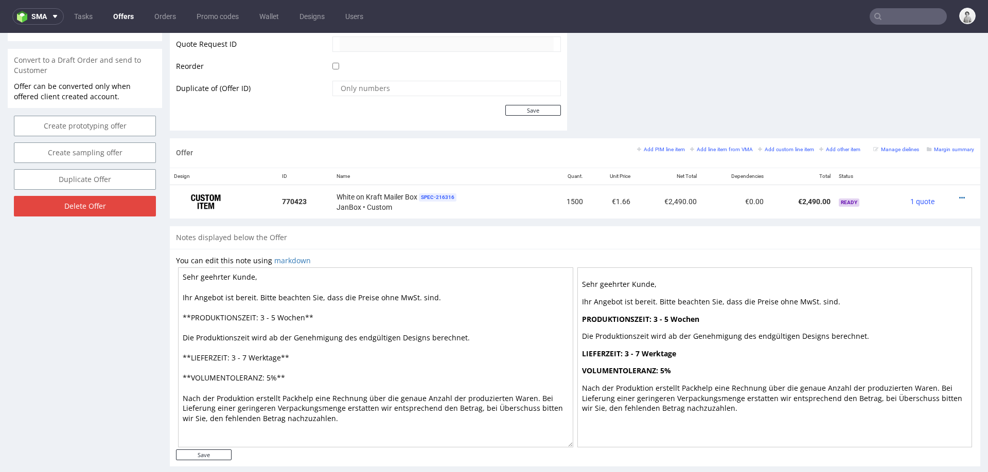
scroll to position [500, 0]
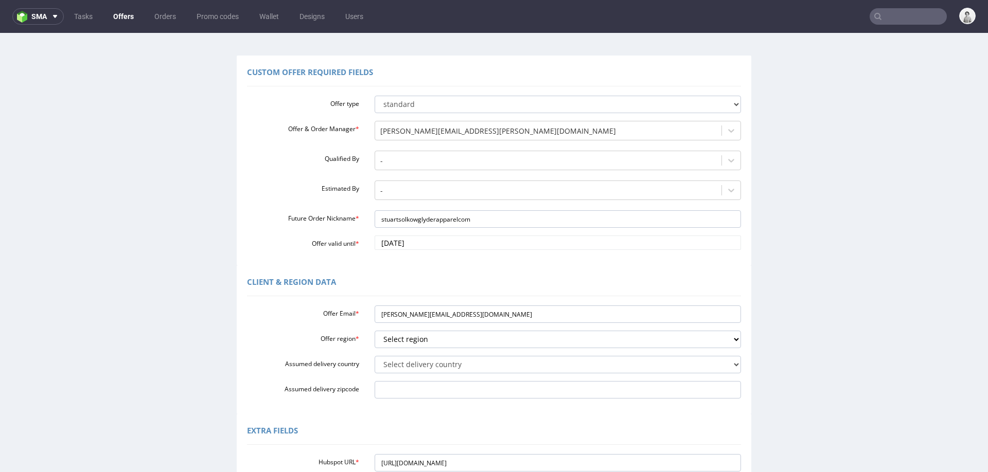
scroll to position [55, 0]
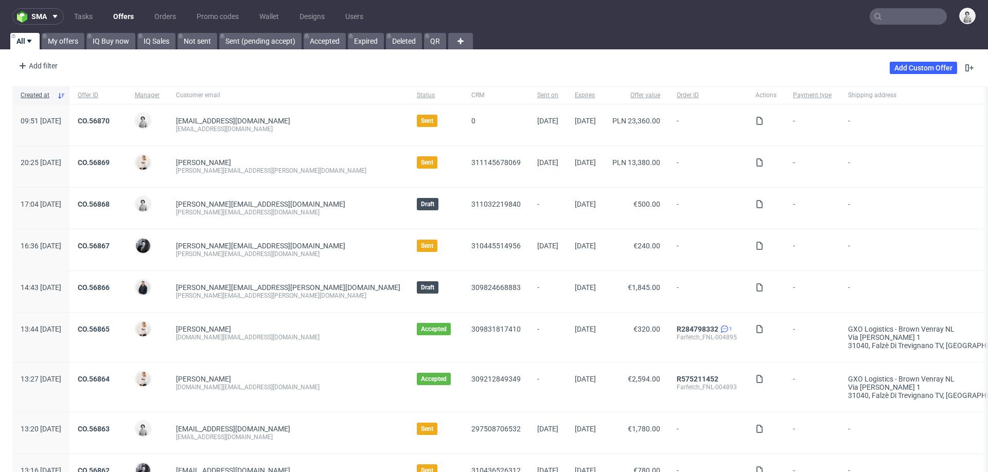
click at [908, 17] on input "text" at bounding box center [907, 16] width 77 height 16
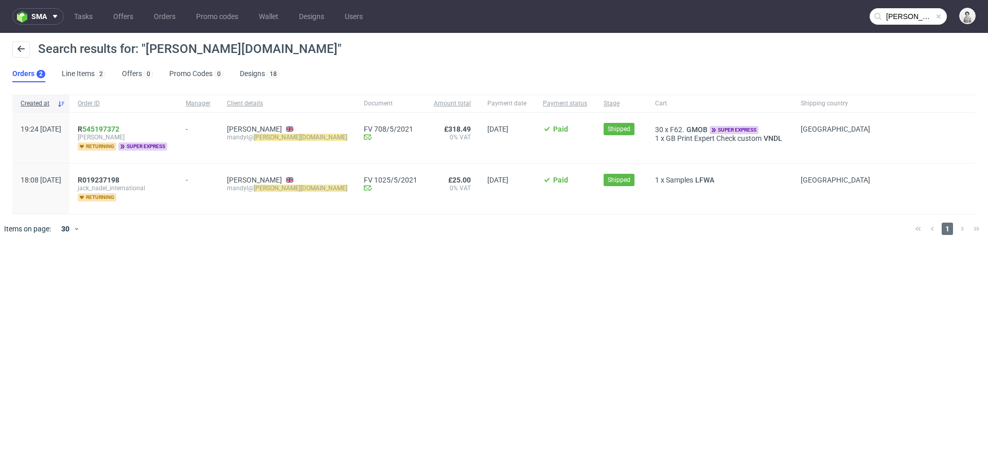
click at [897, 18] on input "nadel.uk.com" at bounding box center [907, 16] width 77 height 16
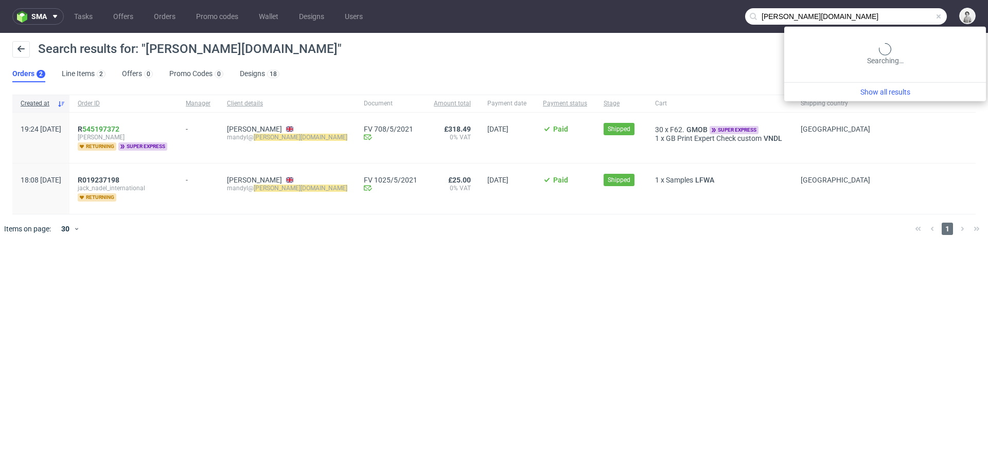
click at [897, 18] on input "nadel.uk.com" at bounding box center [846, 16] width 202 height 16
paste input "Sarah.Chapman@"
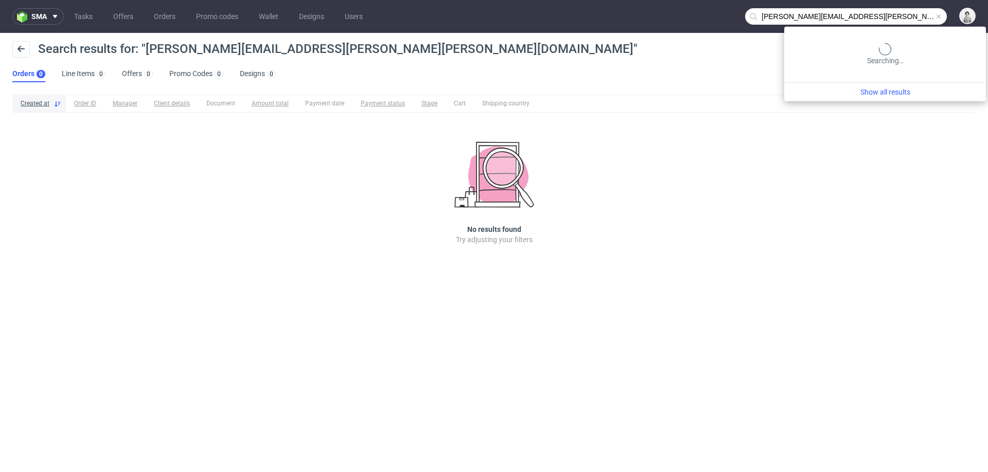
click at [917, 10] on input "Sarah.Chapman@nadel.uk.com" at bounding box center [846, 16] width 202 height 16
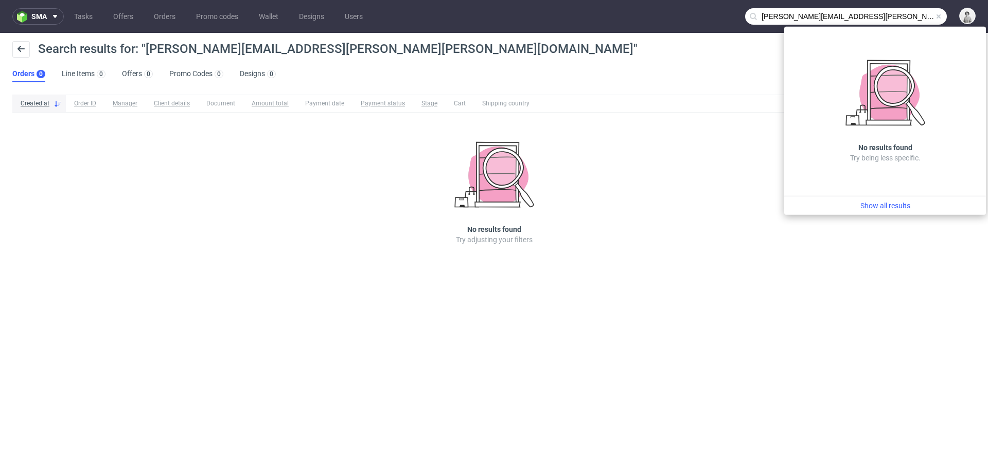
paste input "text"
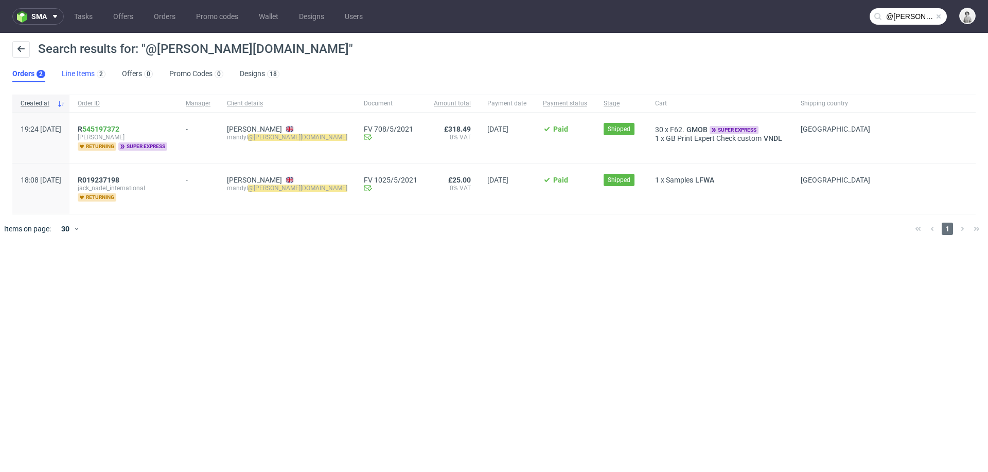
click at [73, 70] on link "Line Items 2" at bounding box center [84, 74] width 44 height 16
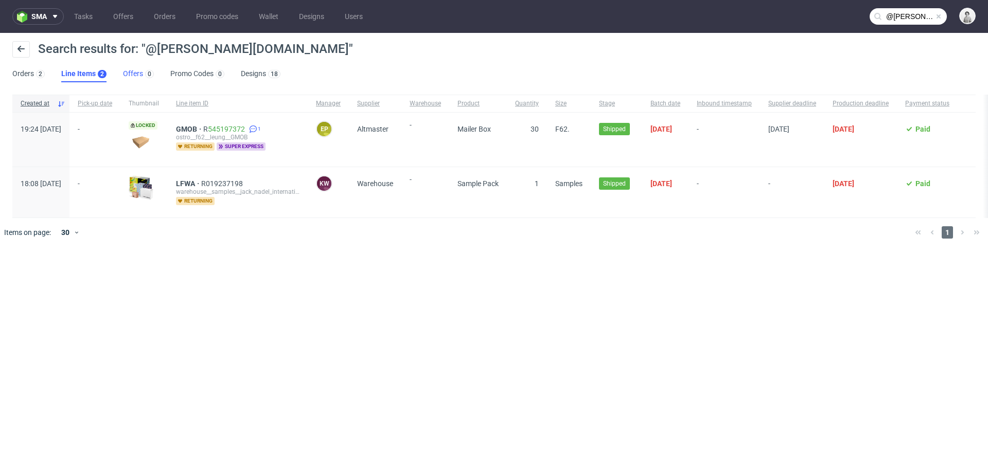
click at [131, 73] on link "Offers 0" at bounding box center [138, 74] width 31 height 16
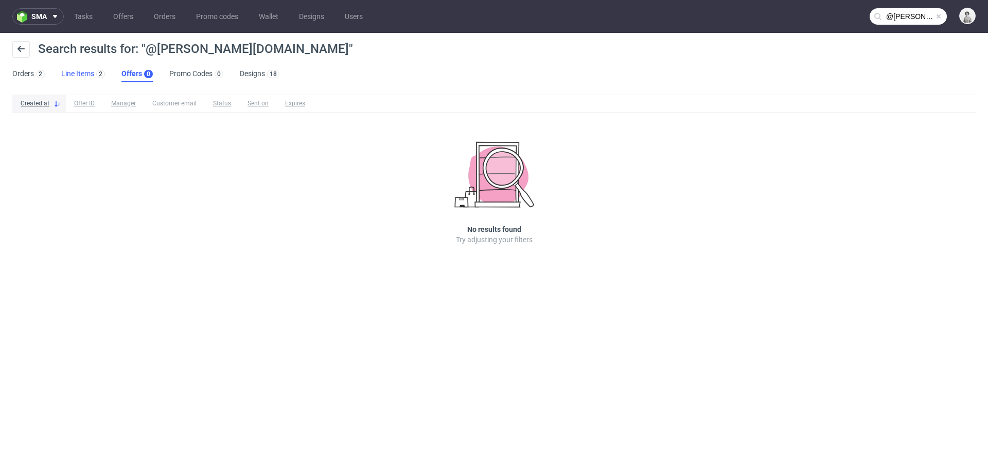
click at [83, 73] on link "Line Items 2" at bounding box center [83, 74] width 44 height 16
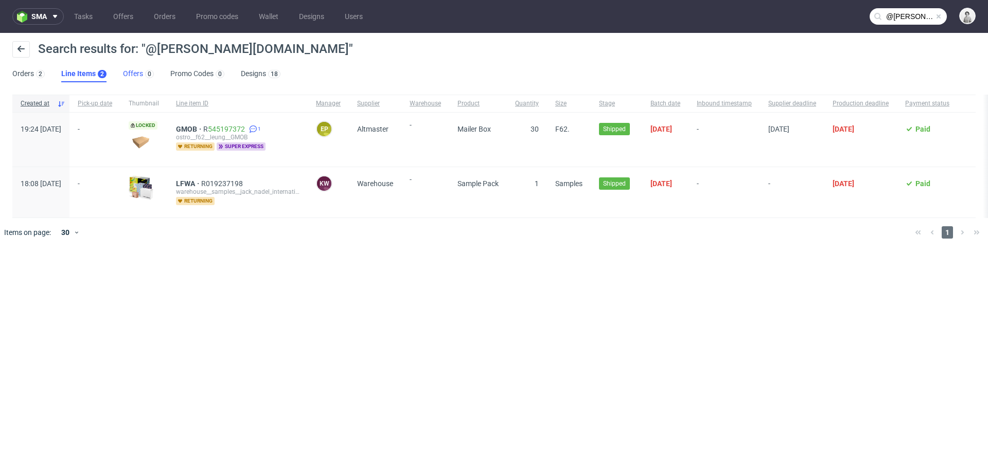
click at [134, 78] on link "Offers 0" at bounding box center [138, 74] width 31 height 16
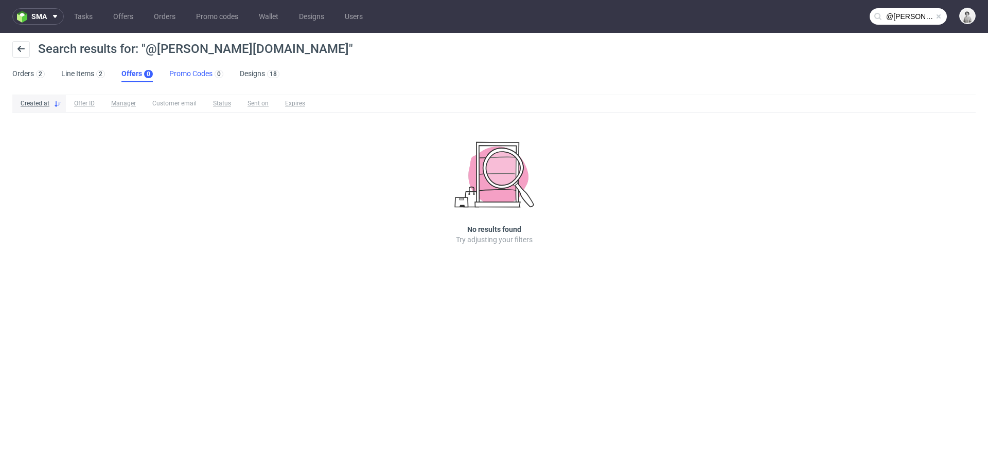
click at [206, 78] on link "Promo Codes 0" at bounding box center [196, 74] width 54 height 16
click at [900, 14] on input "@nadel.uk.com" at bounding box center [907, 16] width 77 height 16
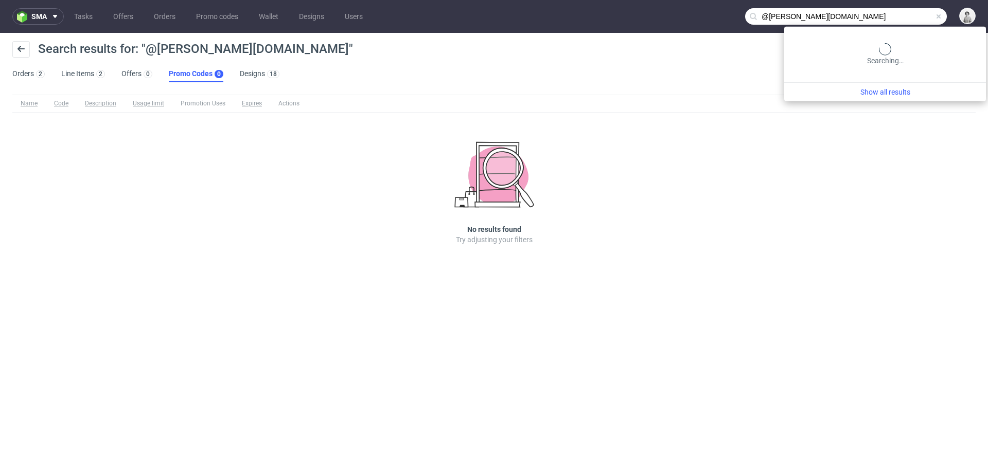
click at [900, 14] on input "@nadel.uk.com" at bounding box center [846, 16] width 202 height 16
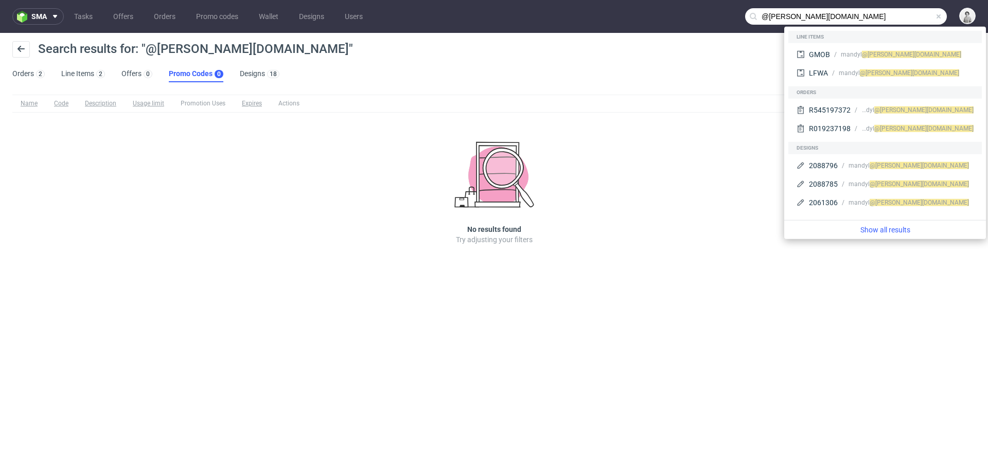
paste input "Hi Mariola, I have the order for the mailer boxes - Custom Mailer Box F62 (30.2…"
type input "Hi Mariola, I have the order for the mailer boxes - Custom Mailer Box F62 (30.2…"
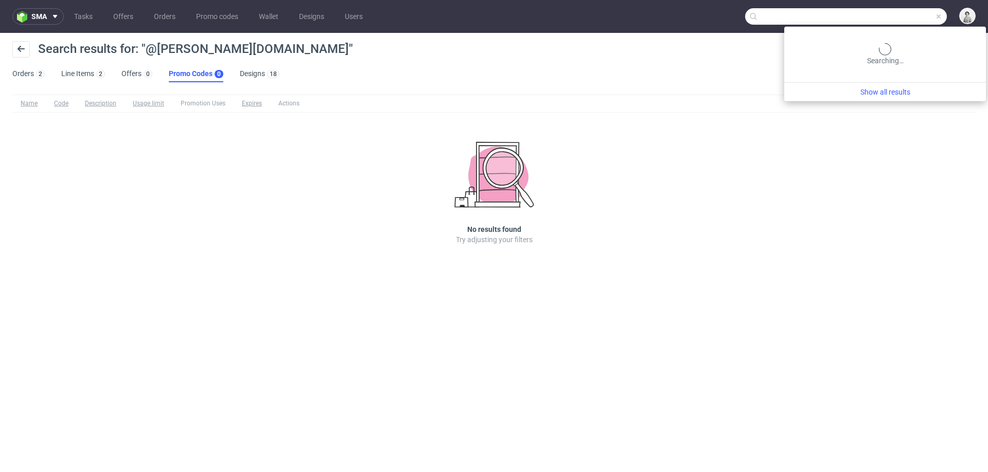
click at [869, 15] on input "Hi Mariola, I have the order for the mailer boxes - Custom Mailer Box F62 (30.2…" at bounding box center [846, 16] width 202 height 16
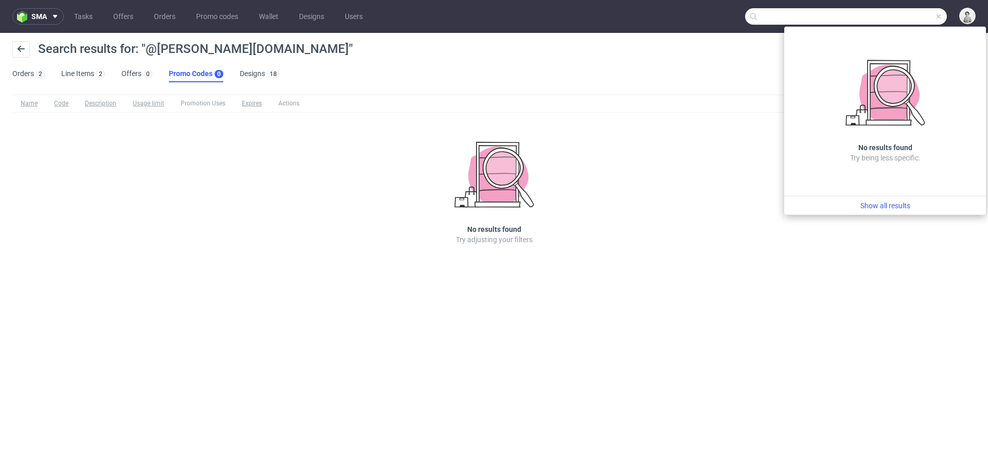
scroll to position [0, 0]
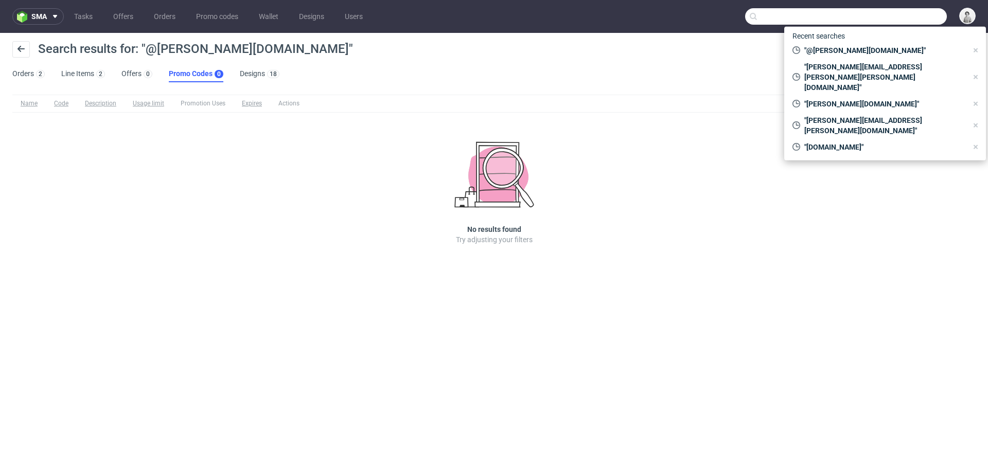
paste input "sarah.chapman@nadel.uk.com"
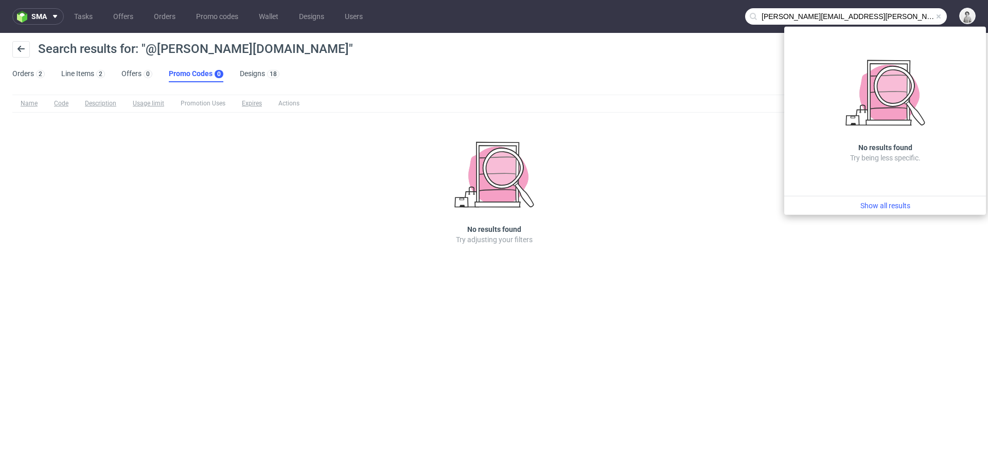
drag, startPoint x: 810, startPoint y: 18, endPoint x: 890, endPoint y: 14, distance: 79.8
click at [890, 14] on input "sarah.chapman@nadel.uk.com" at bounding box center [846, 16] width 202 height 16
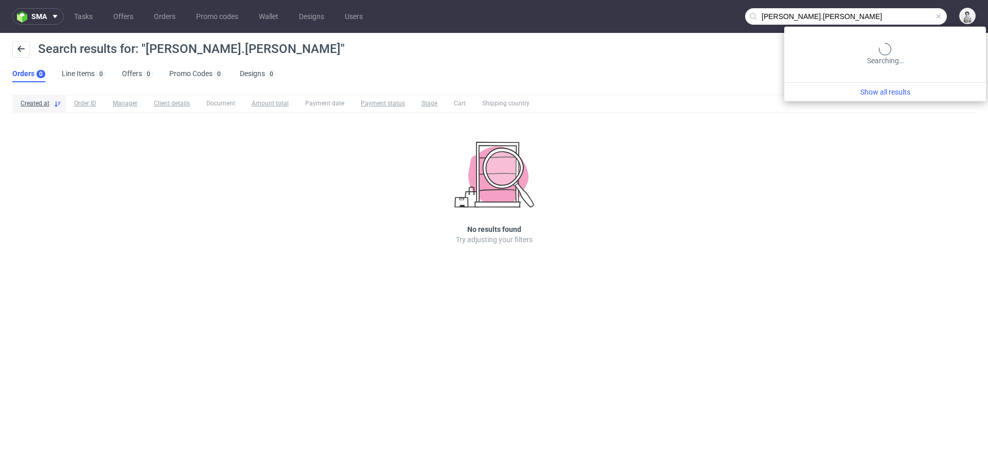
click at [902, 15] on input "sarah.chapman" at bounding box center [846, 16] width 202 height 16
type input "sarah chapman"
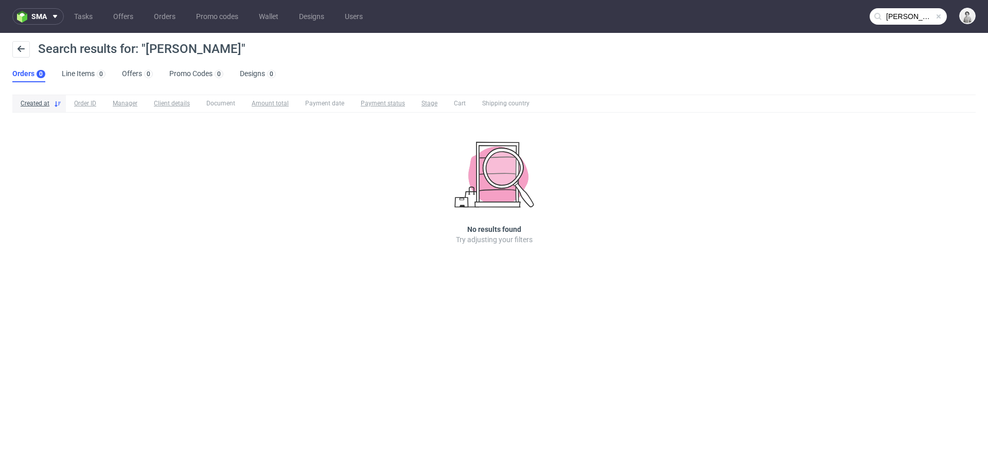
click at [915, 19] on input "sarah chapman" at bounding box center [907, 16] width 77 height 16
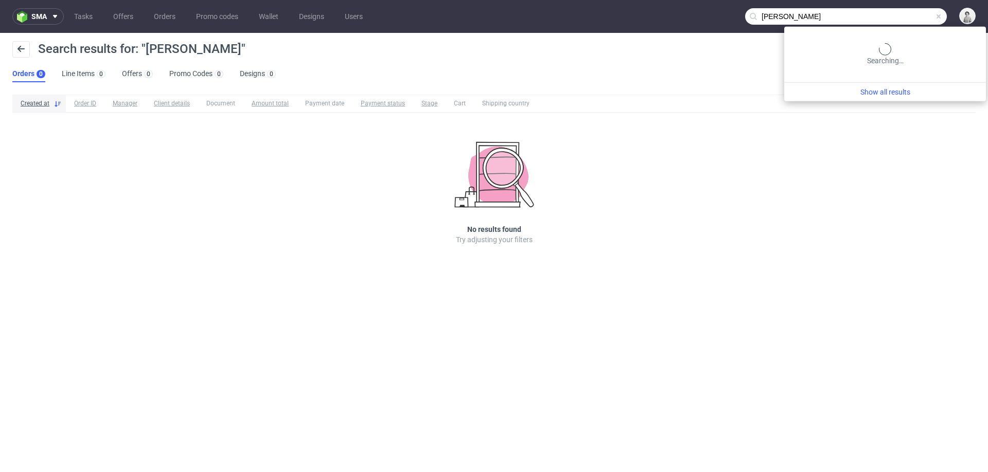
click at [915, 19] on input "sarah chapman" at bounding box center [846, 16] width 202 height 16
